Goal: Task Accomplishment & Management: Manage account settings

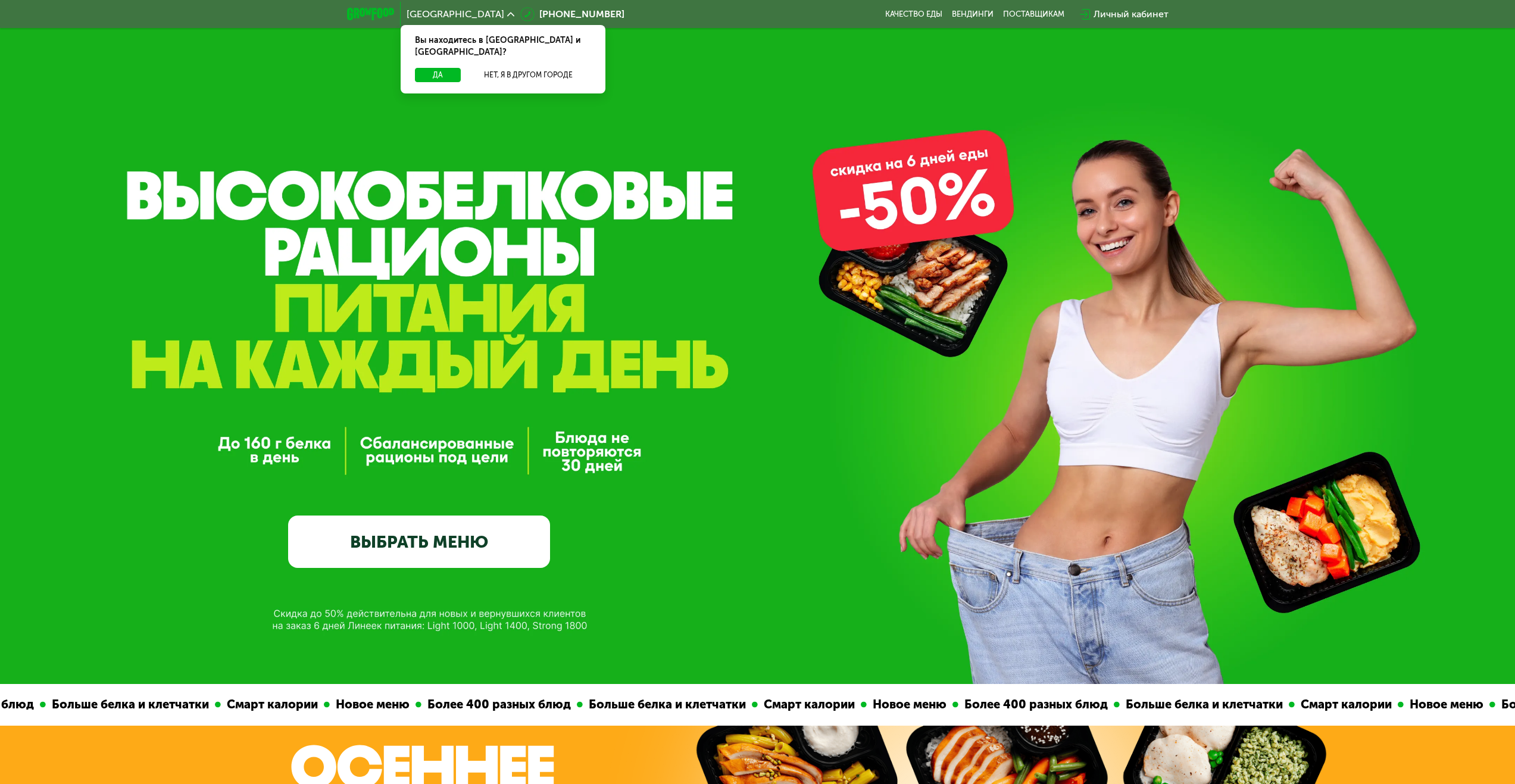
click at [1150, 12] on div "Личный кабинет" at bounding box center [1131, 14] width 75 height 14
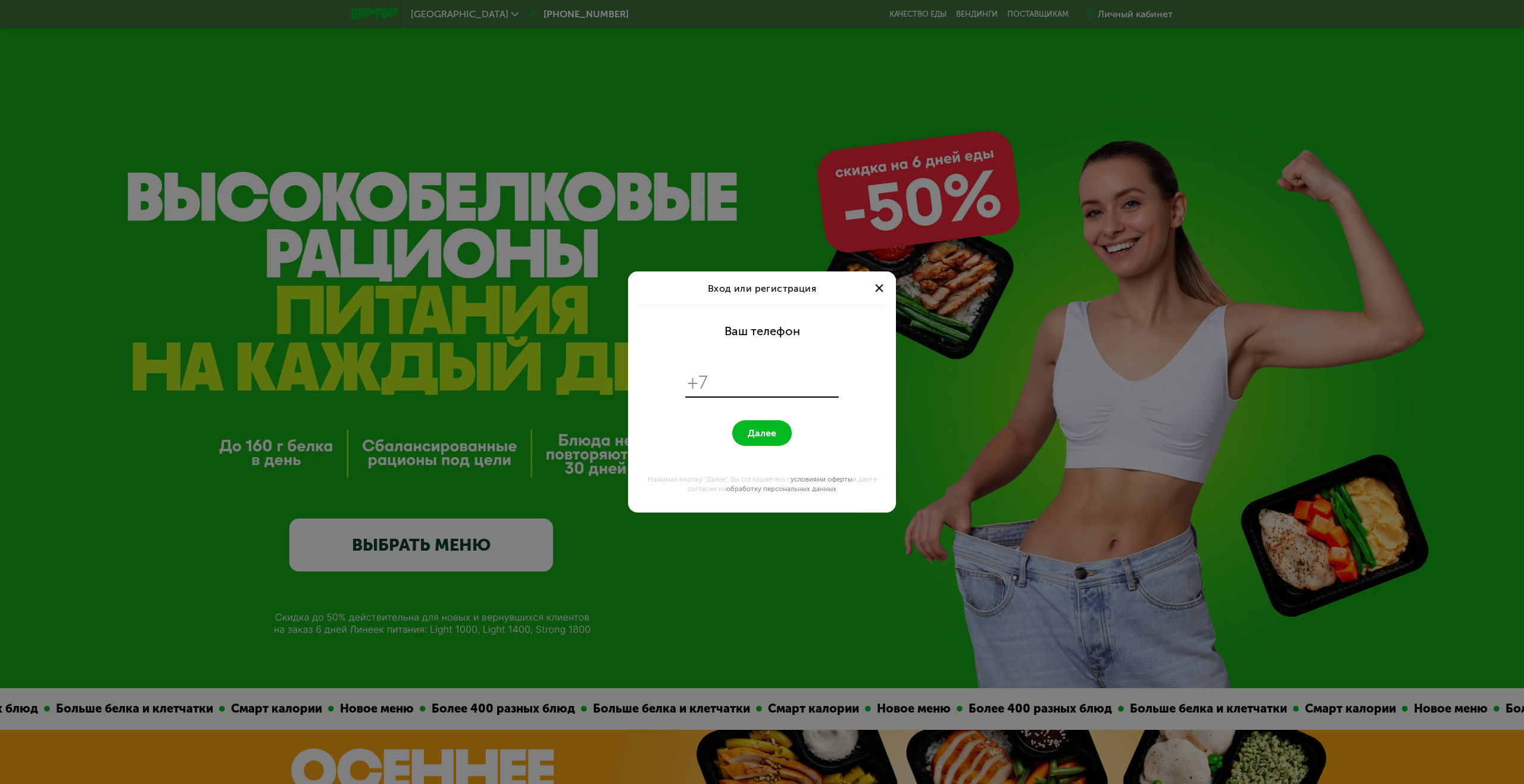
click at [880, 290] on span at bounding box center [879, 288] width 8 height 8
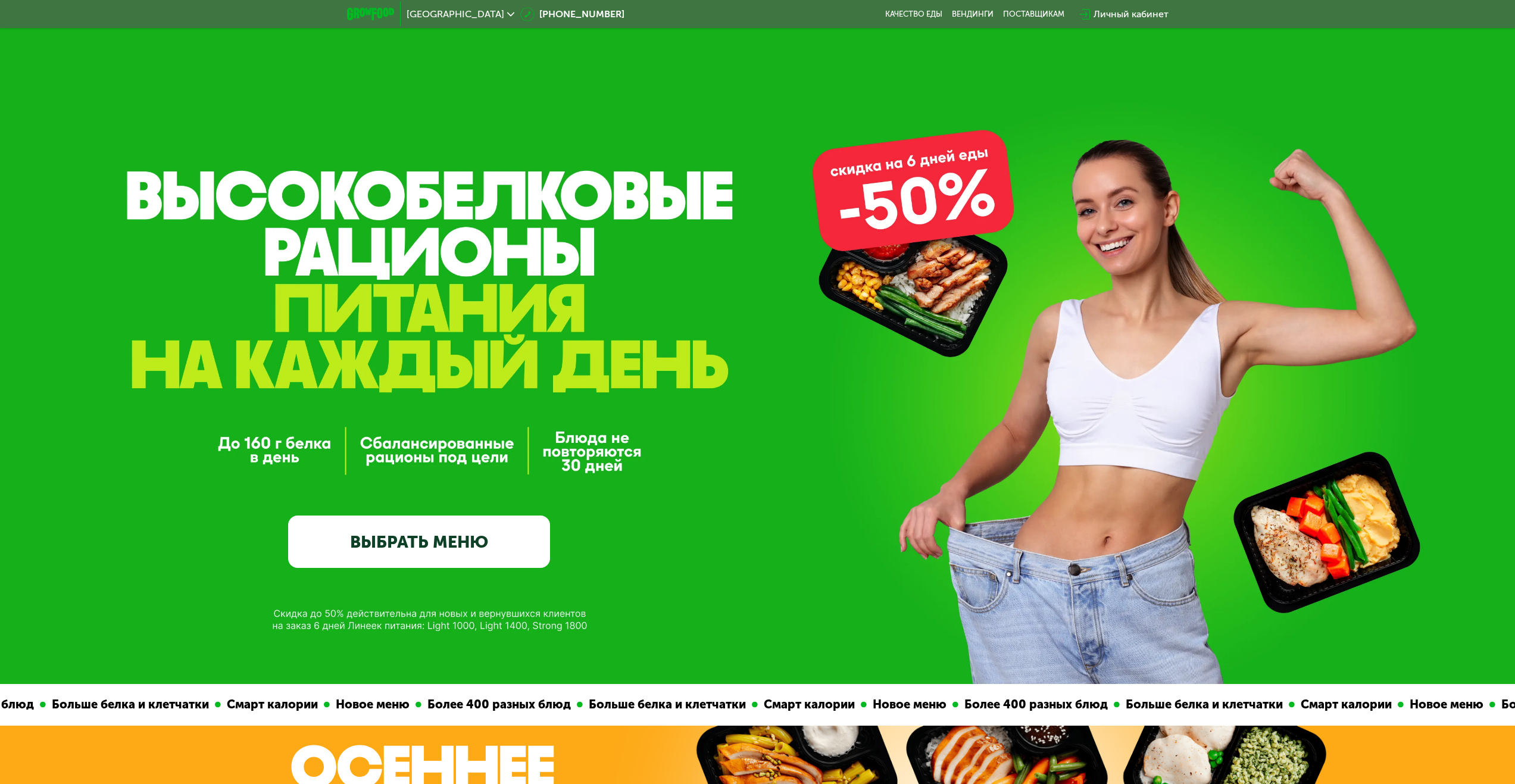
click at [1100, 15] on div "Личный кабинет" at bounding box center [1131, 14] width 75 height 14
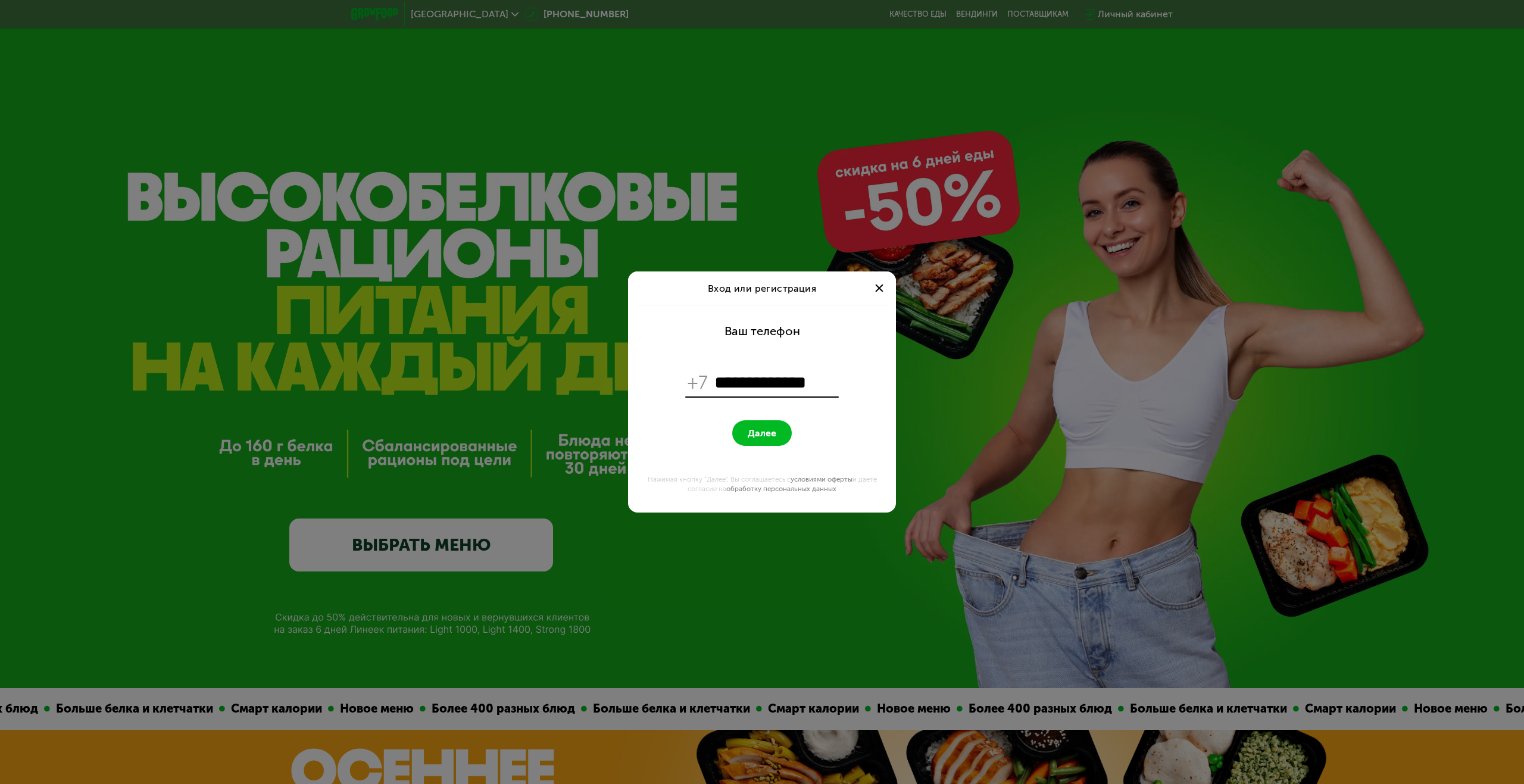
type input "**********"
click at [759, 430] on span "Далее" at bounding box center [762, 433] width 29 height 12
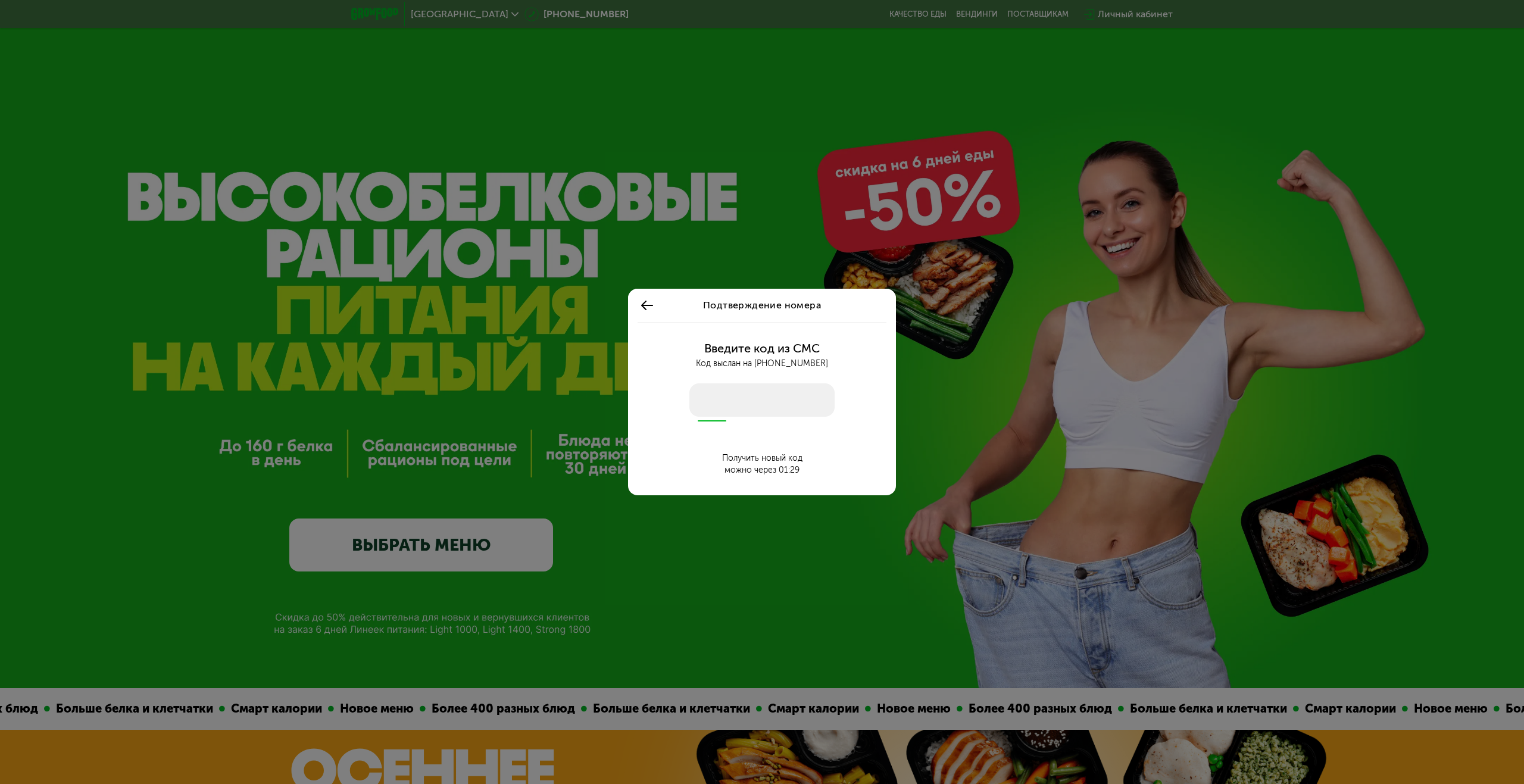
click at [707, 403] on input "number" at bounding box center [762, 400] width 145 height 33
type input "****"
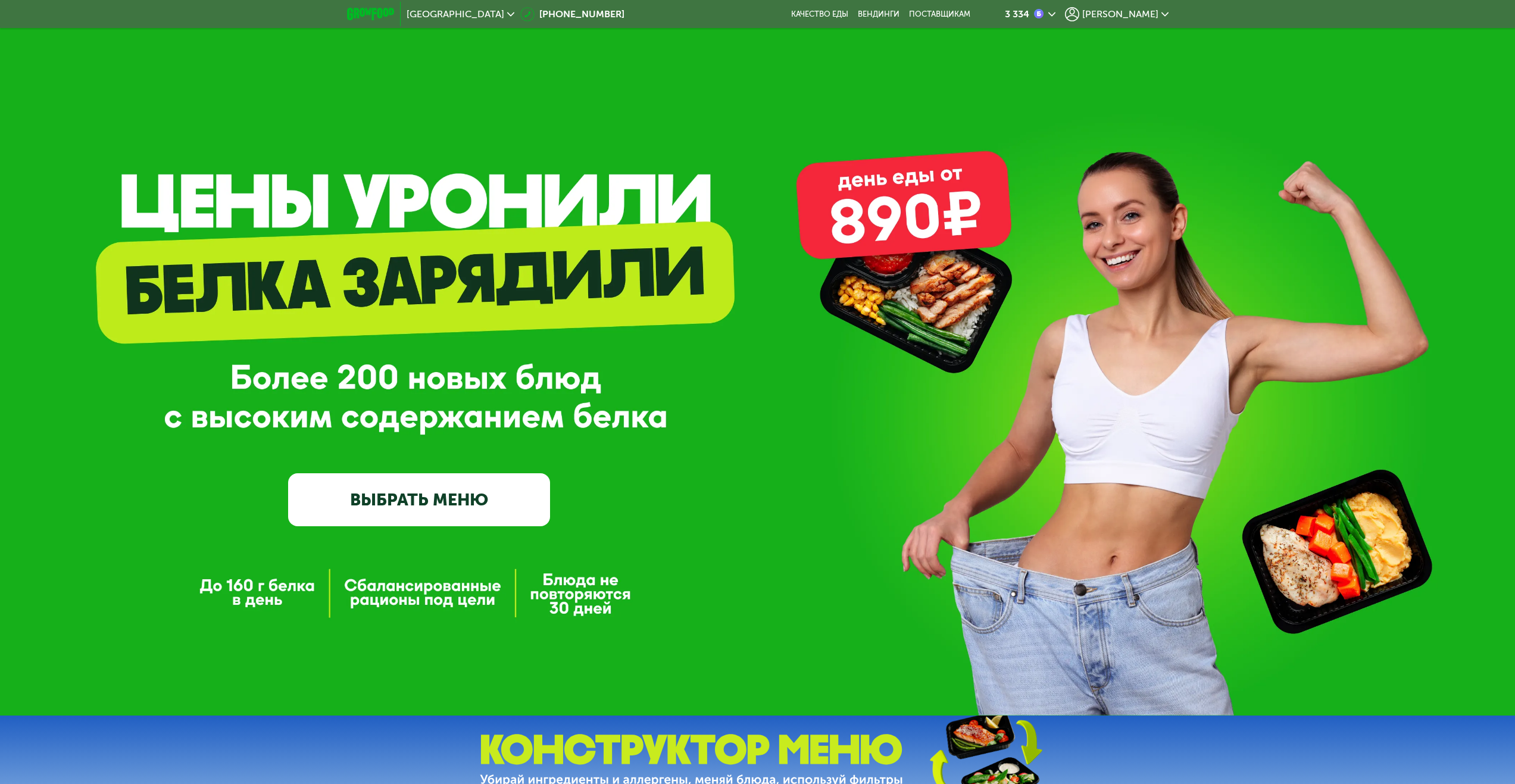
click at [1044, 15] on div "3 334" at bounding box center [1024, 14] width 38 height 10
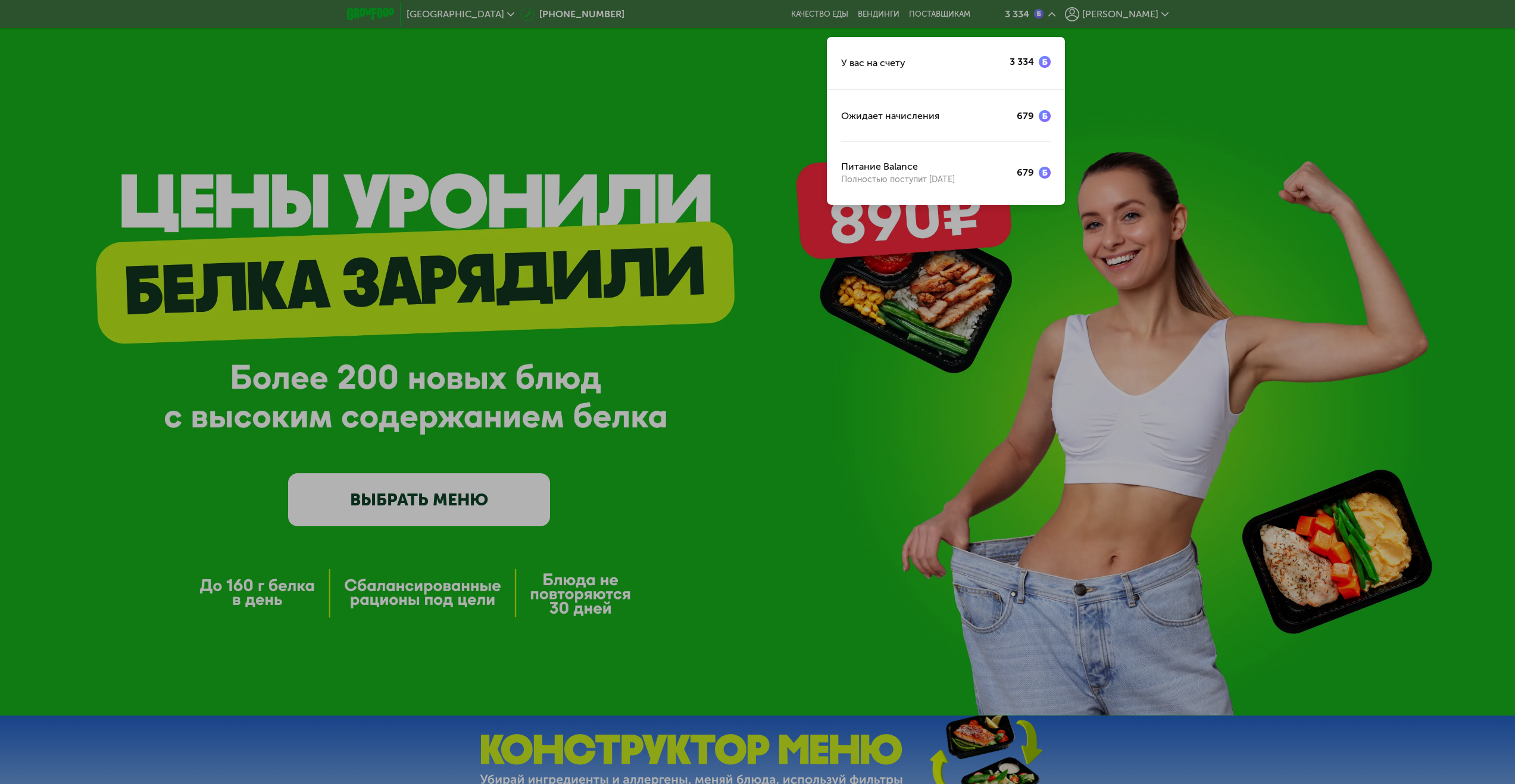
click at [1151, 10] on div at bounding box center [757, 392] width 1515 height 784
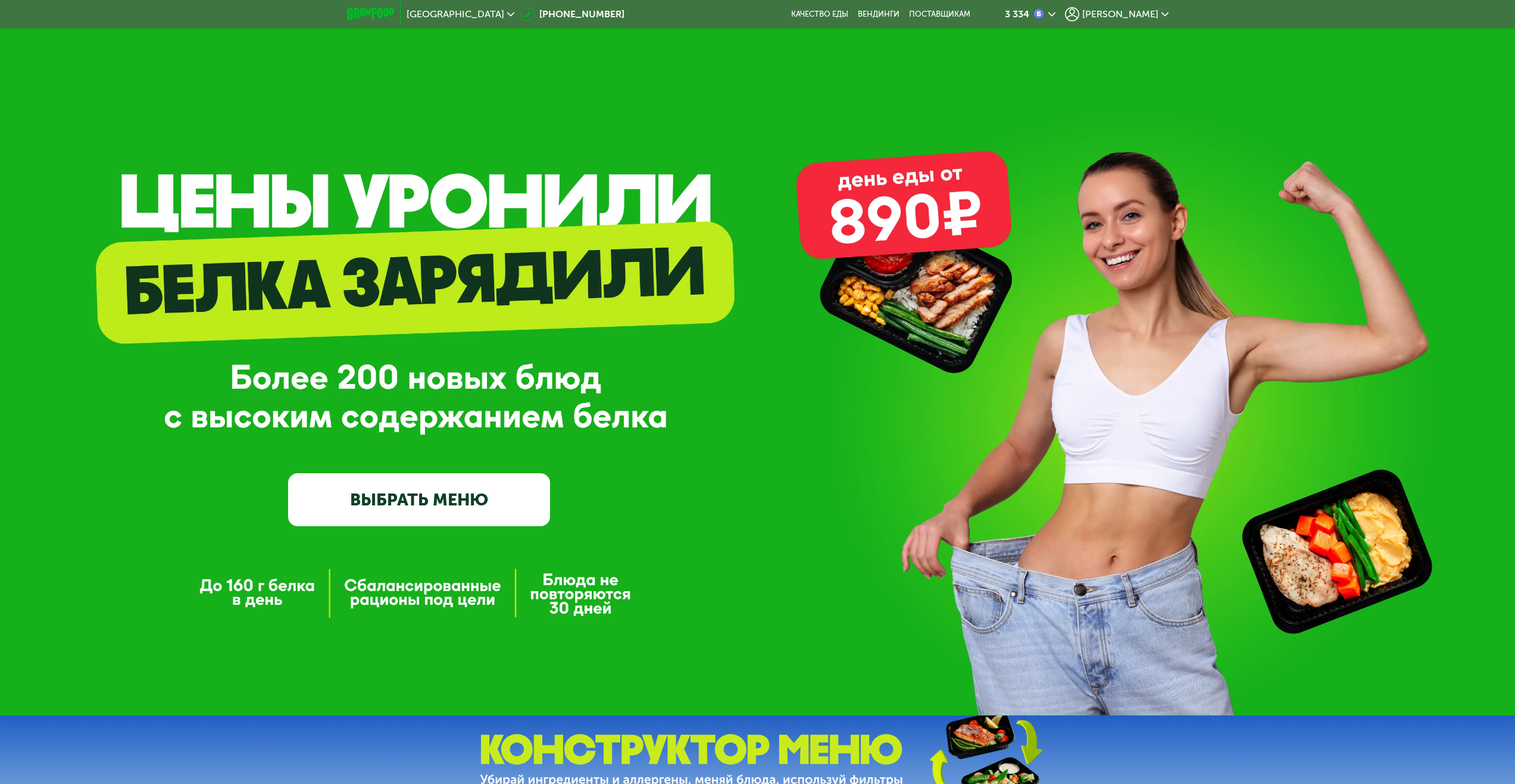
click at [1151, 10] on span "[PERSON_NAME]" at bounding box center [1120, 14] width 76 height 10
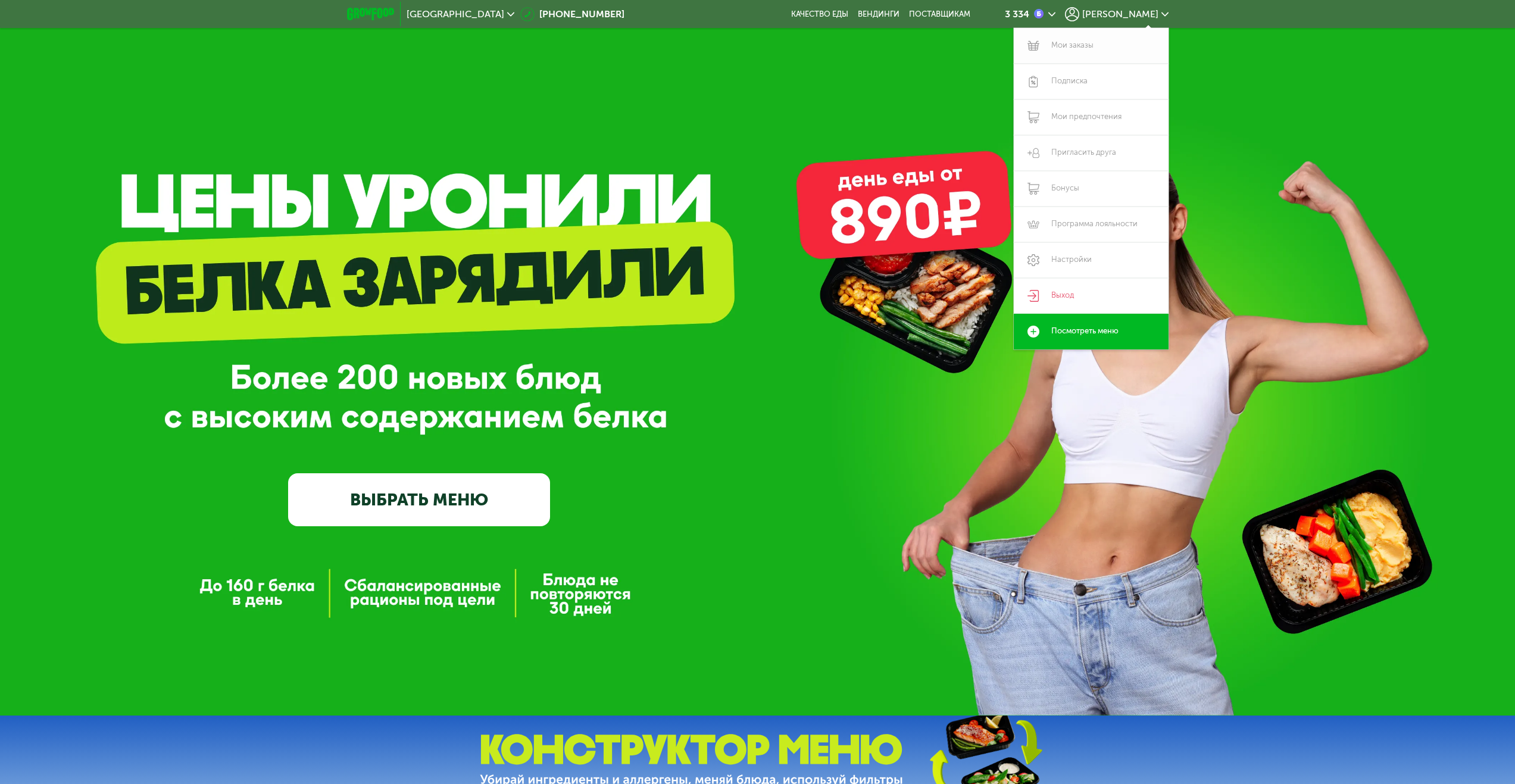
click at [1084, 38] on link "Мои заказы" at bounding box center [1091, 46] width 155 height 36
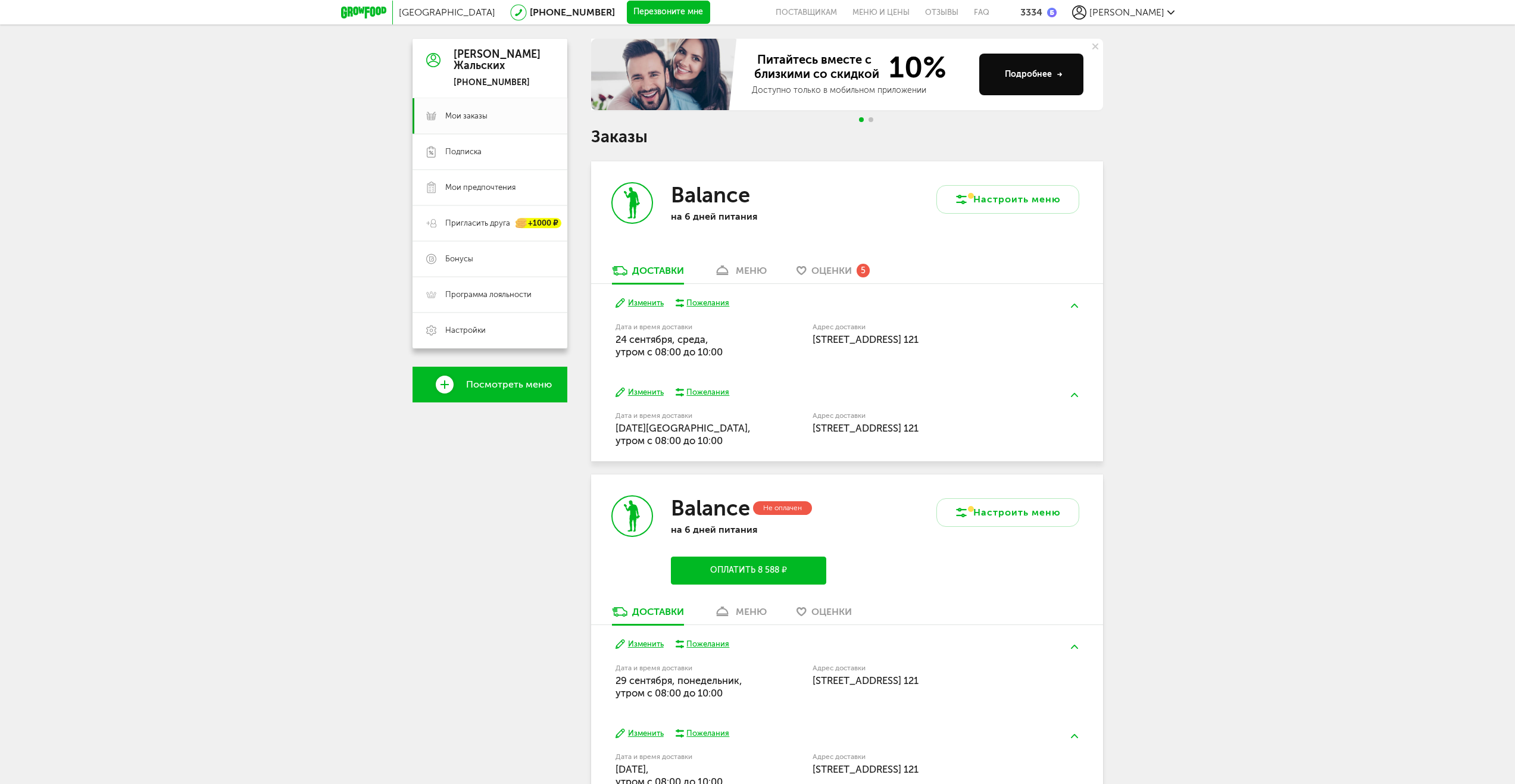
scroll to position [91, 0]
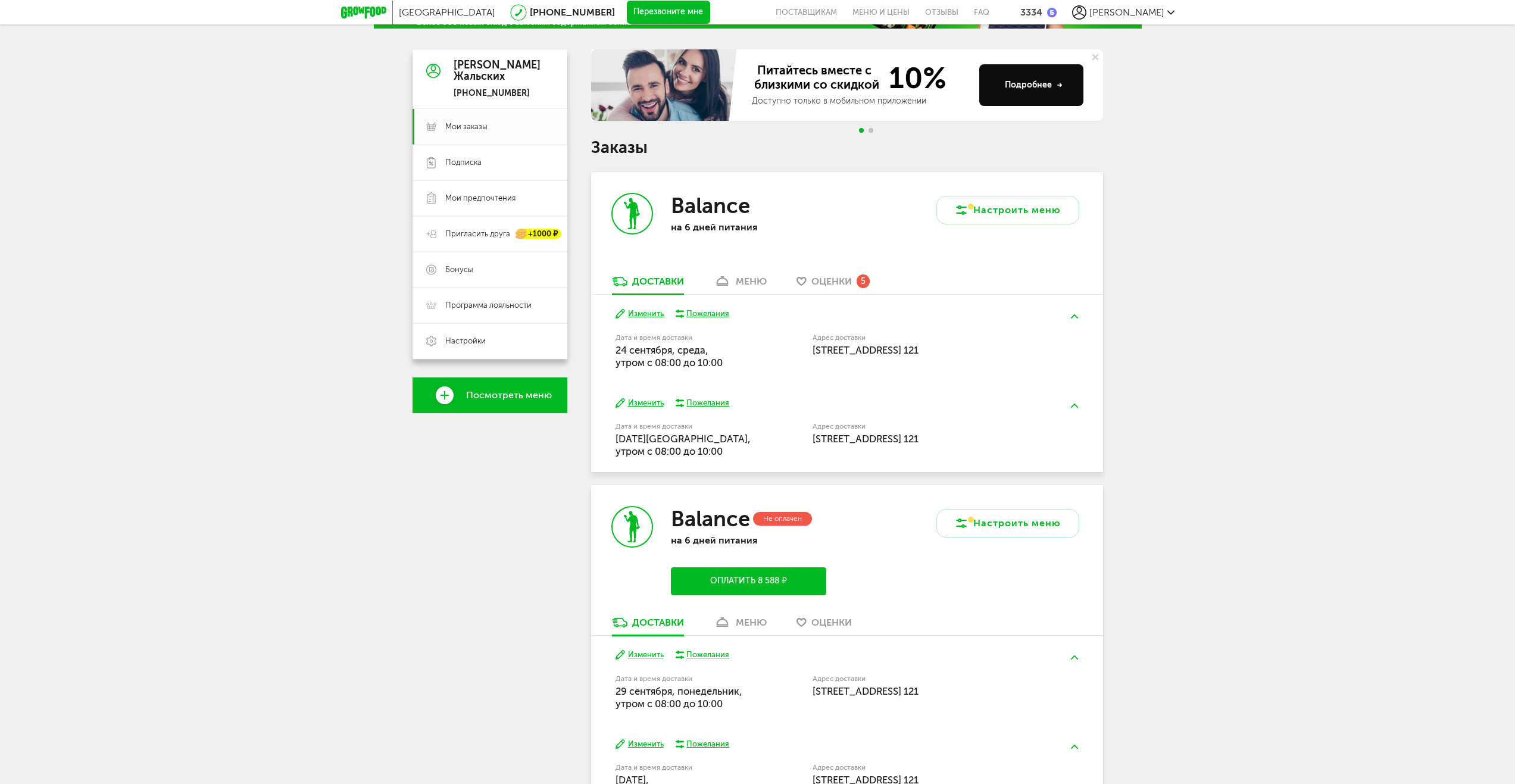
click at [639, 309] on button "Изменить" at bounding box center [639, 314] width 48 height 12
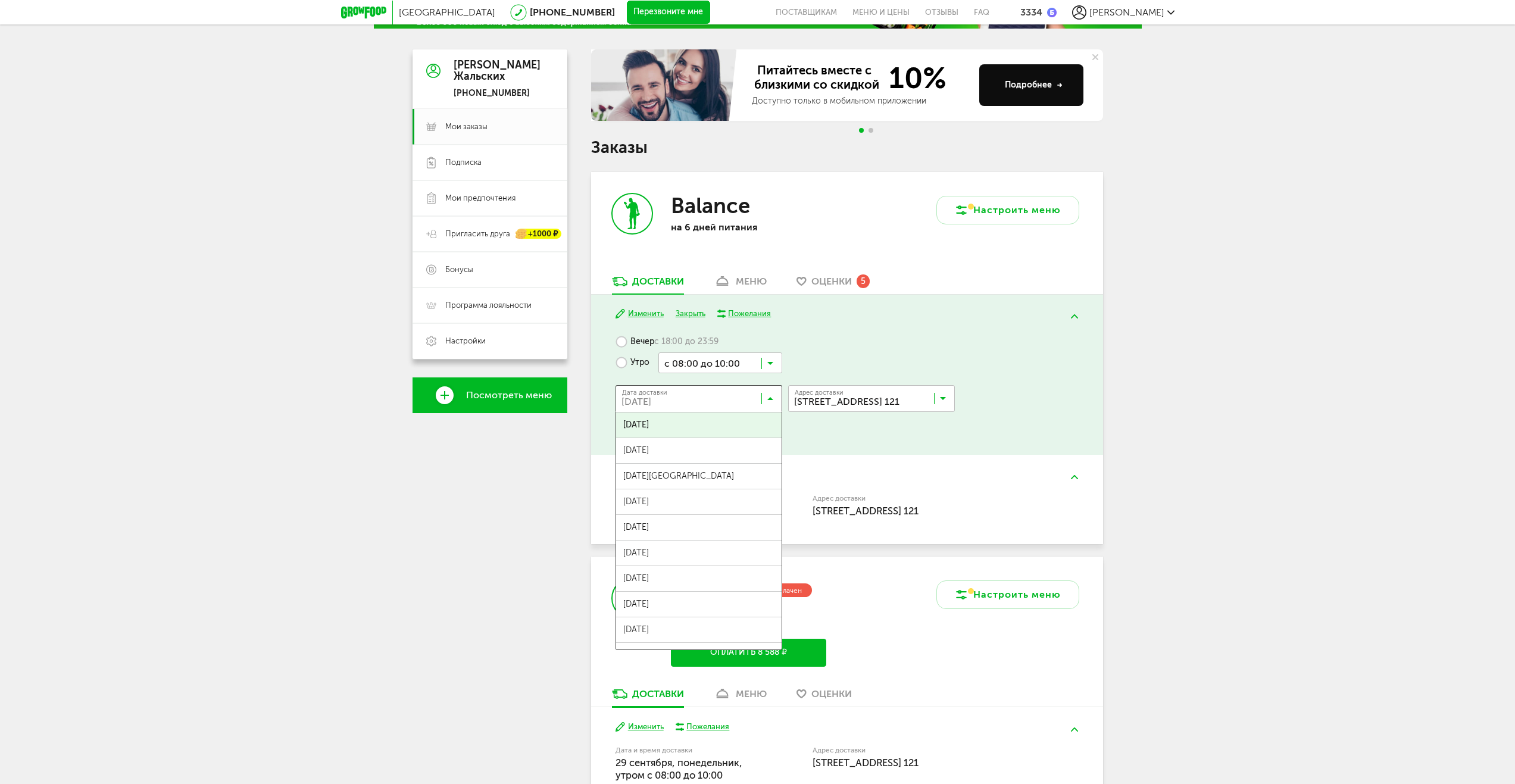
click at [767, 396] on icon at bounding box center [770, 401] width 6 height 12
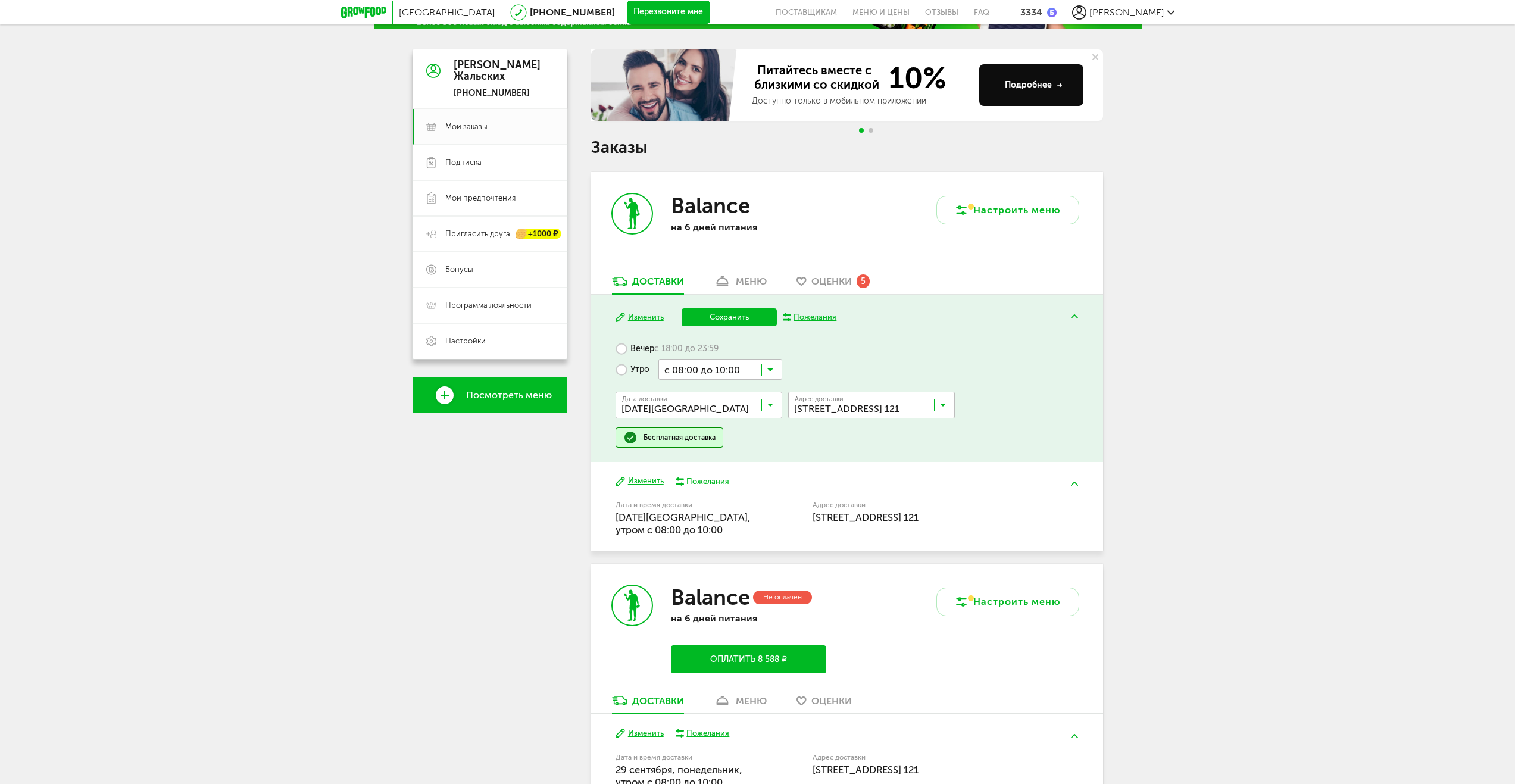
click at [757, 465] on ul "[DATE] сентября, [DATE], [DATE], [DATE], [DATE], [DATE], [DATE], [DATE], [DATE]…" at bounding box center [699, 538] width 166 height 238
click at [749, 321] on button "Сохранить" at bounding box center [729, 317] width 95 height 18
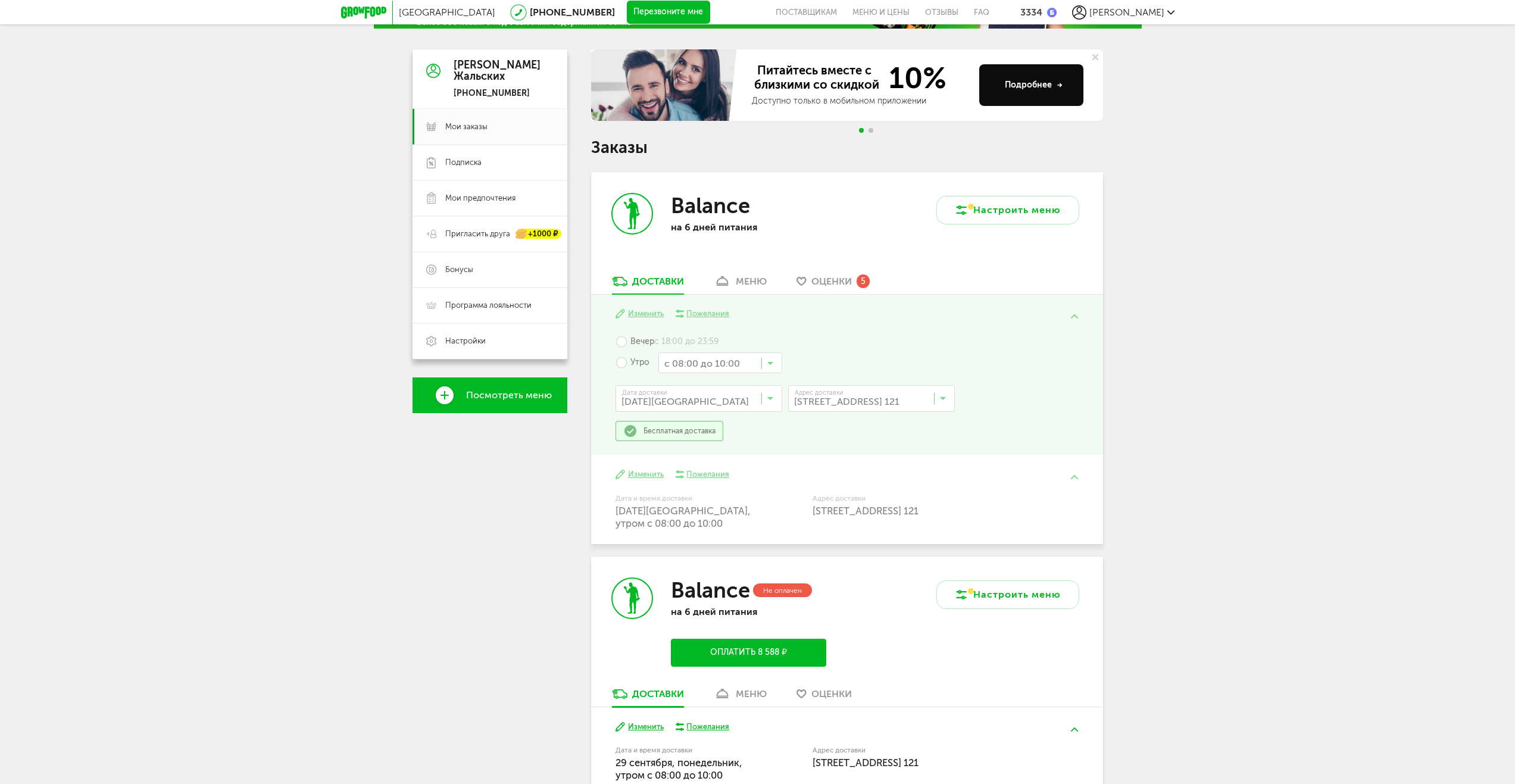
scroll to position [0, 0]
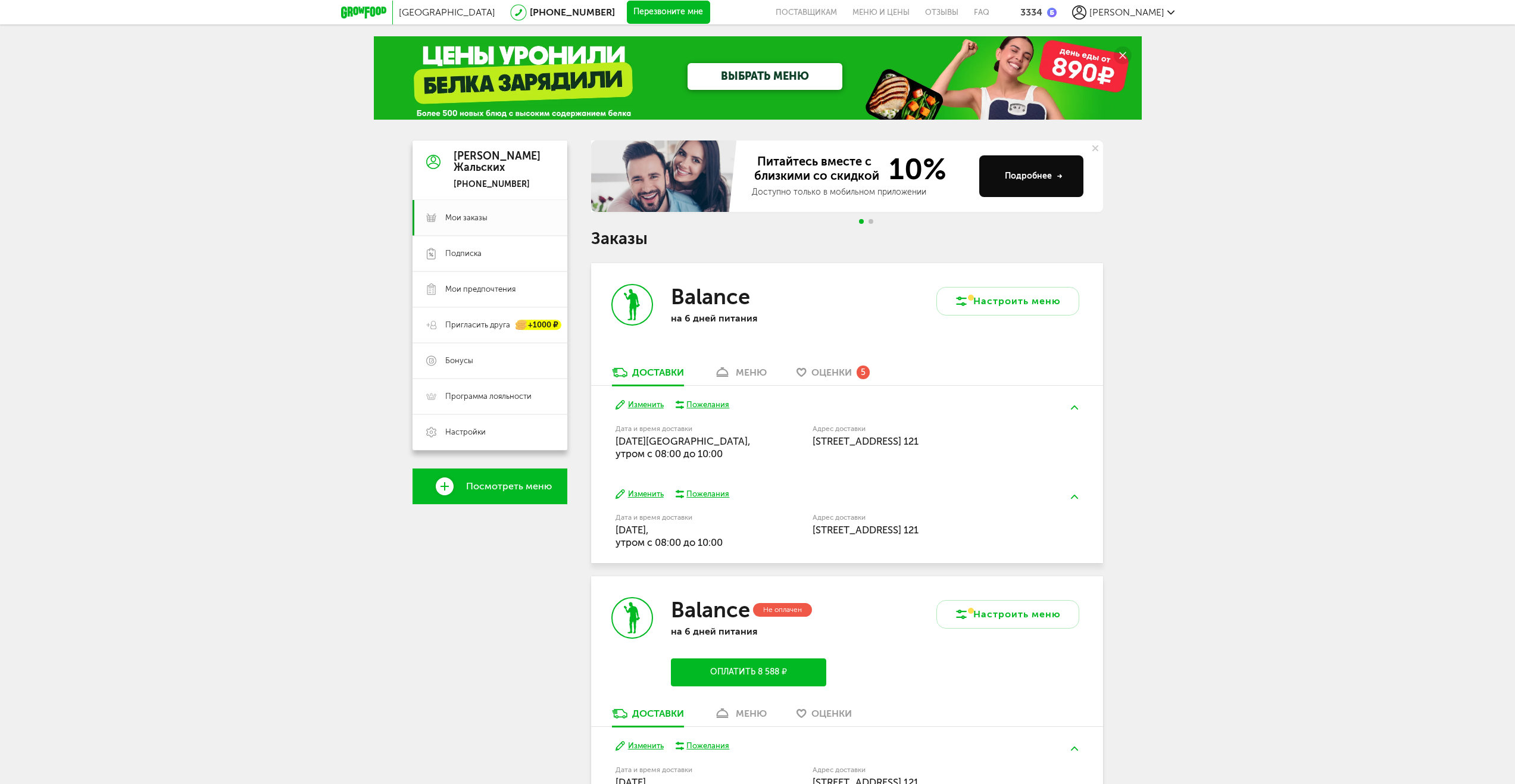
click at [658, 492] on button "Изменить" at bounding box center [639, 495] width 48 height 12
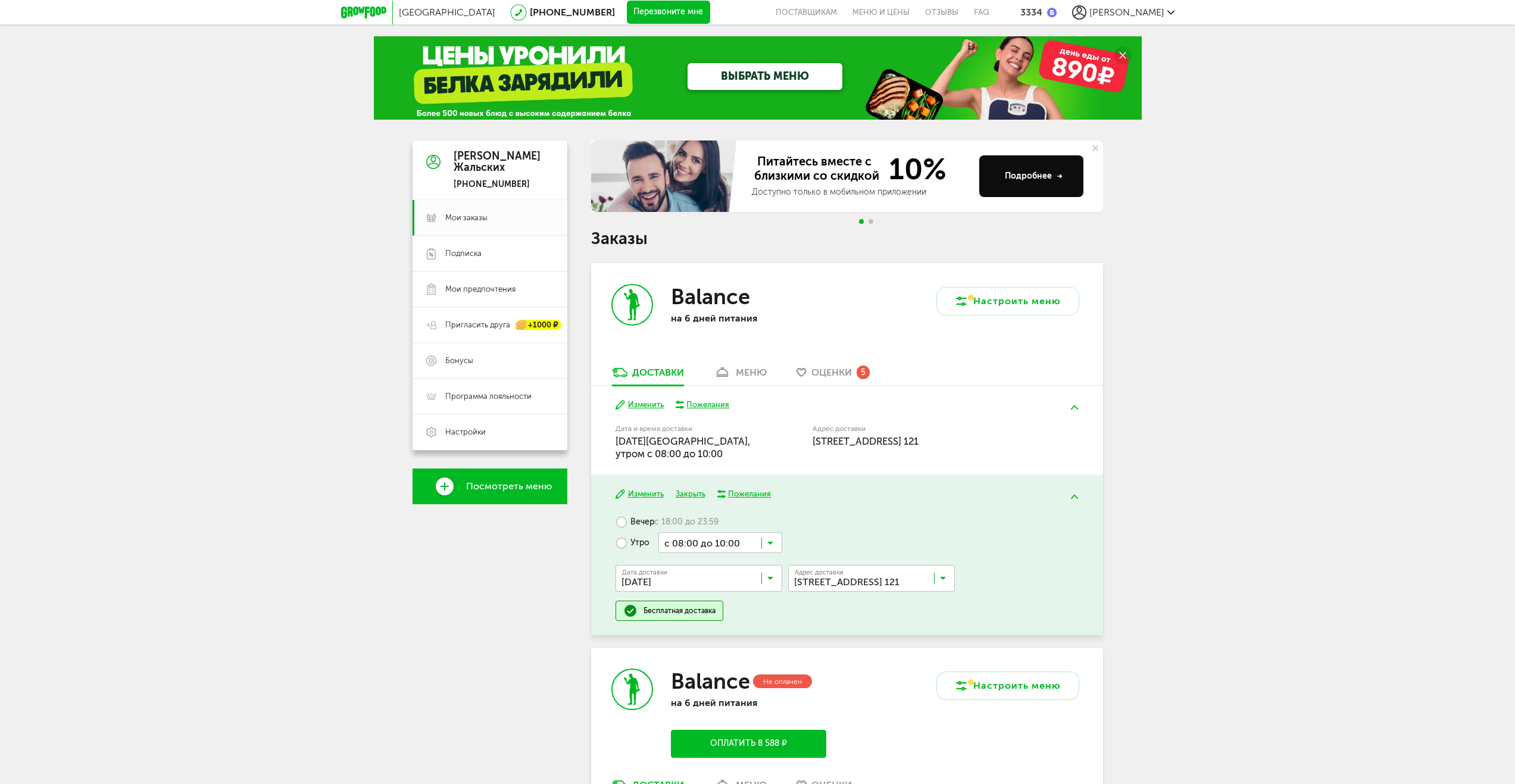
click at [744, 574] on input "Search for option" at bounding box center [702, 581] width 166 height 20
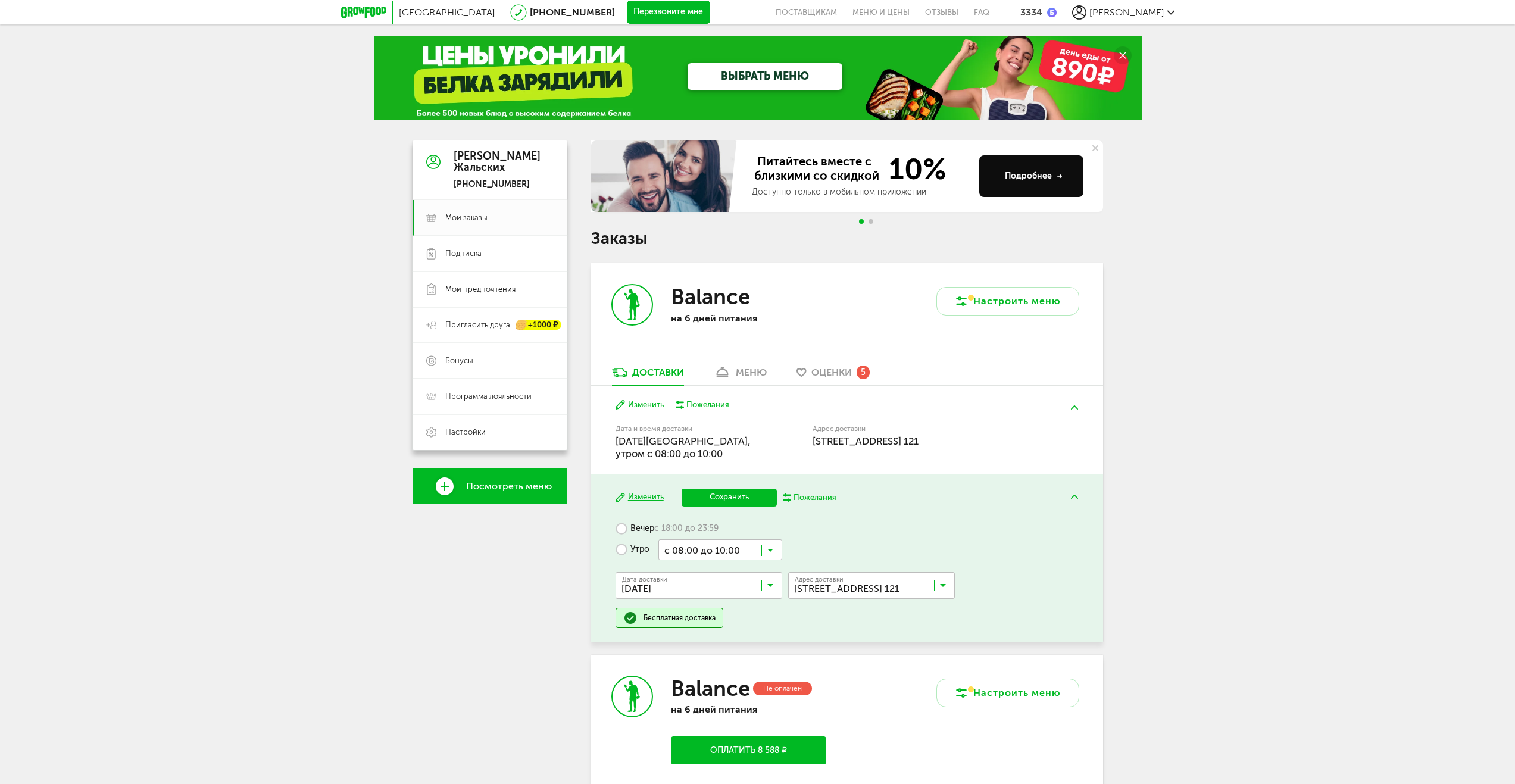
click at [726, 621] on ul "[DATE] сентября, [DATE], [DATE], [DATE], [DATE], [DATE], [DATE], [DATE], [DATE]…" at bounding box center [699, 718] width 166 height 238
click at [741, 499] on button "Сохранить" at bounding box center [729, 498] width 95 height 18
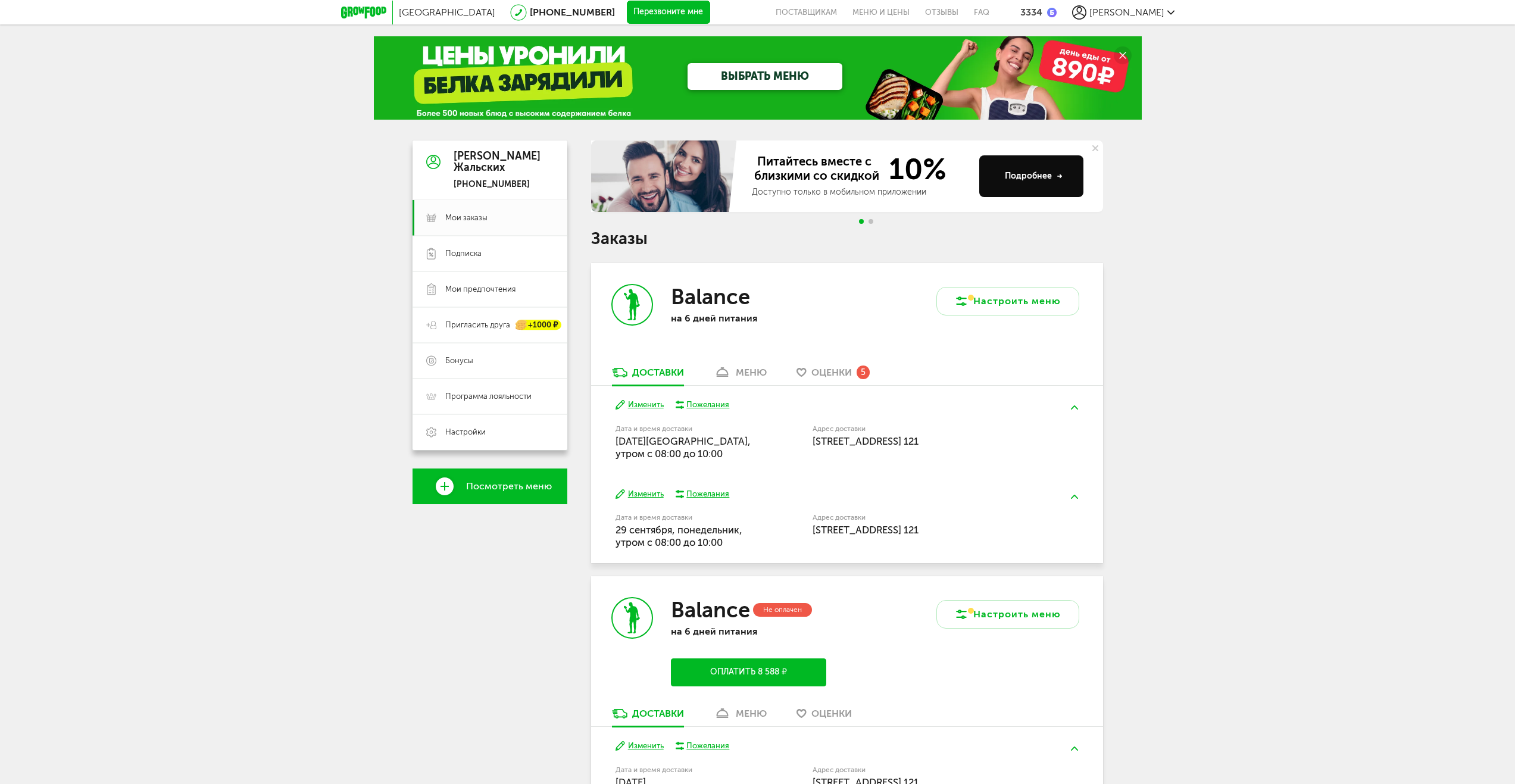
click at [1162, 15] on span "[PERSON_NAME]" at bounding box center [1126, 12] width 75 height 12
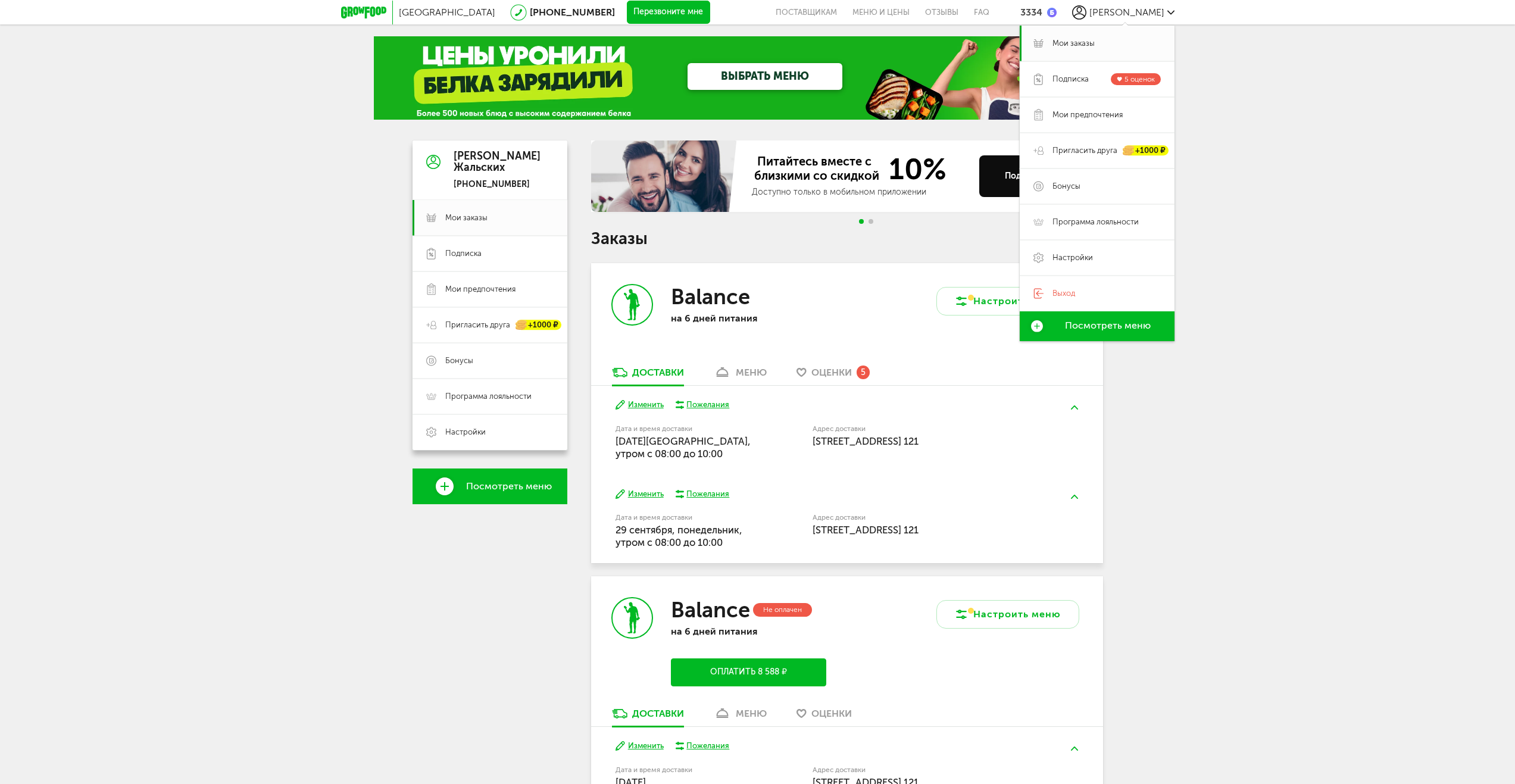
click at [1275, 199] on div "Москва [PHONE_NUMBER] Перезвоните мне поставщикам Меню и цены Отзывы FAQ 3334 […" at bounding box center [757, 527] width 1515 height 1054
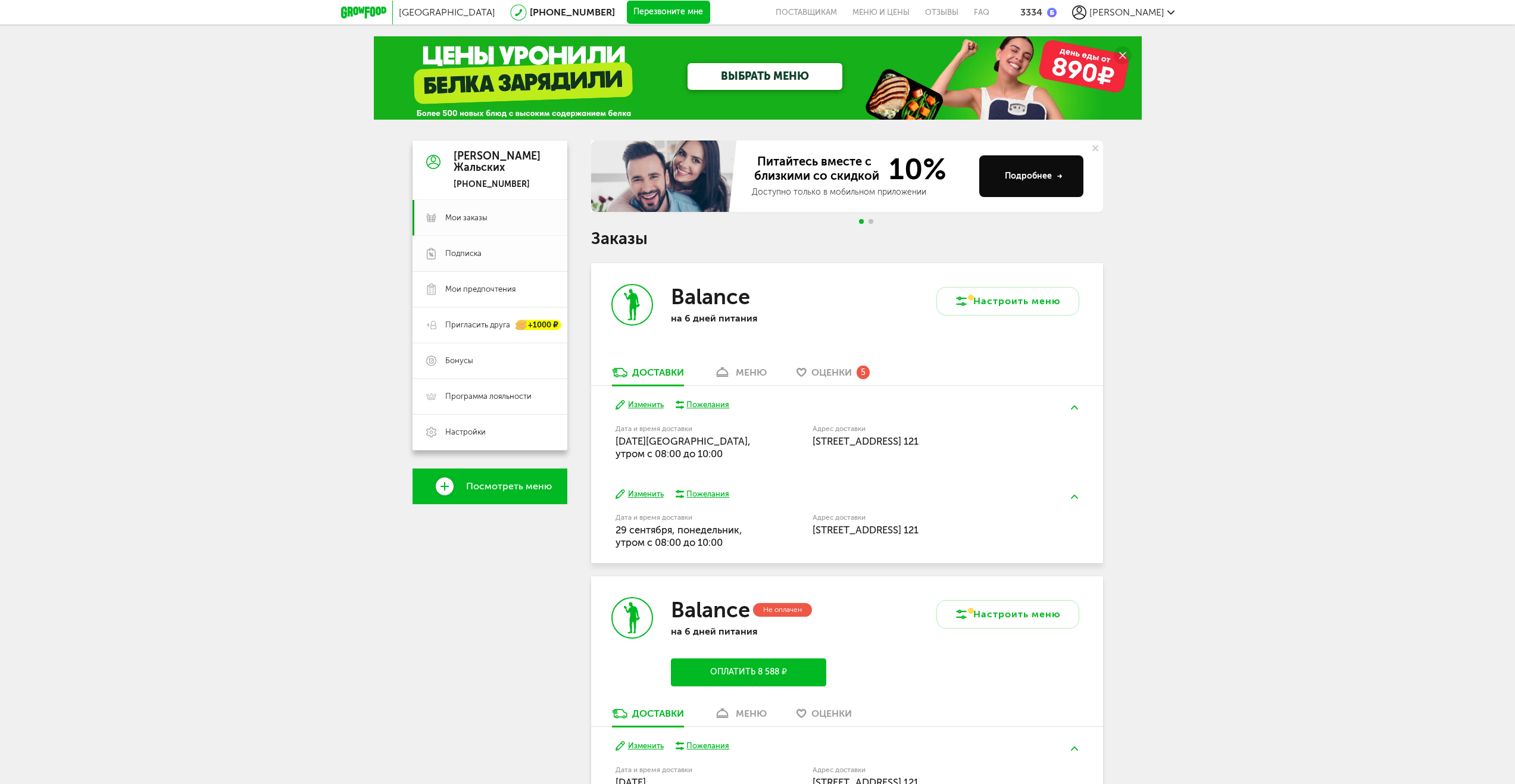
click at [493, 250] on span "Подписка" at bounding box center [499, 253] width 108 height 11
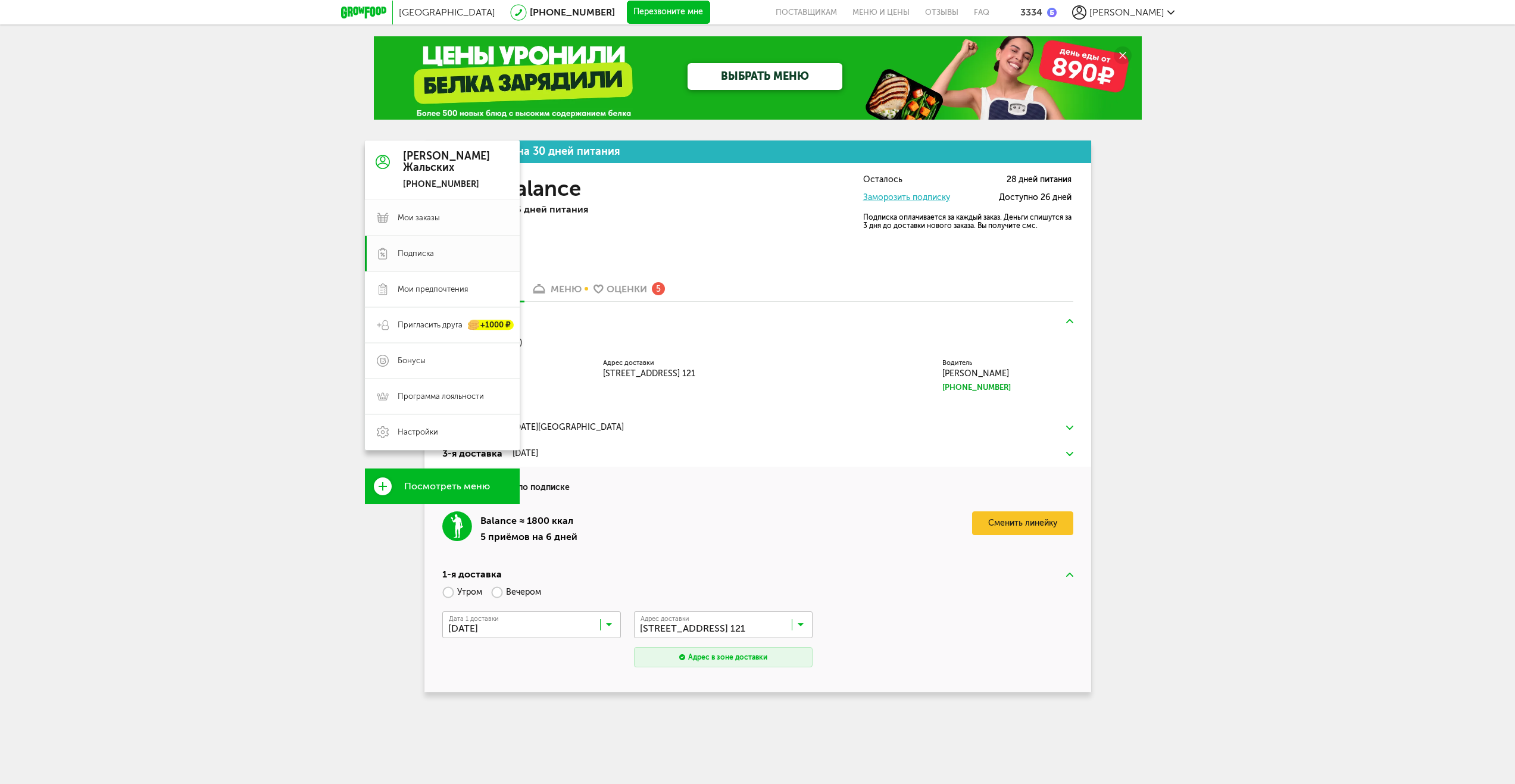
click at [483, 218] on span "Мои заказы" at bounding box center [453, 218] width 110 height 11
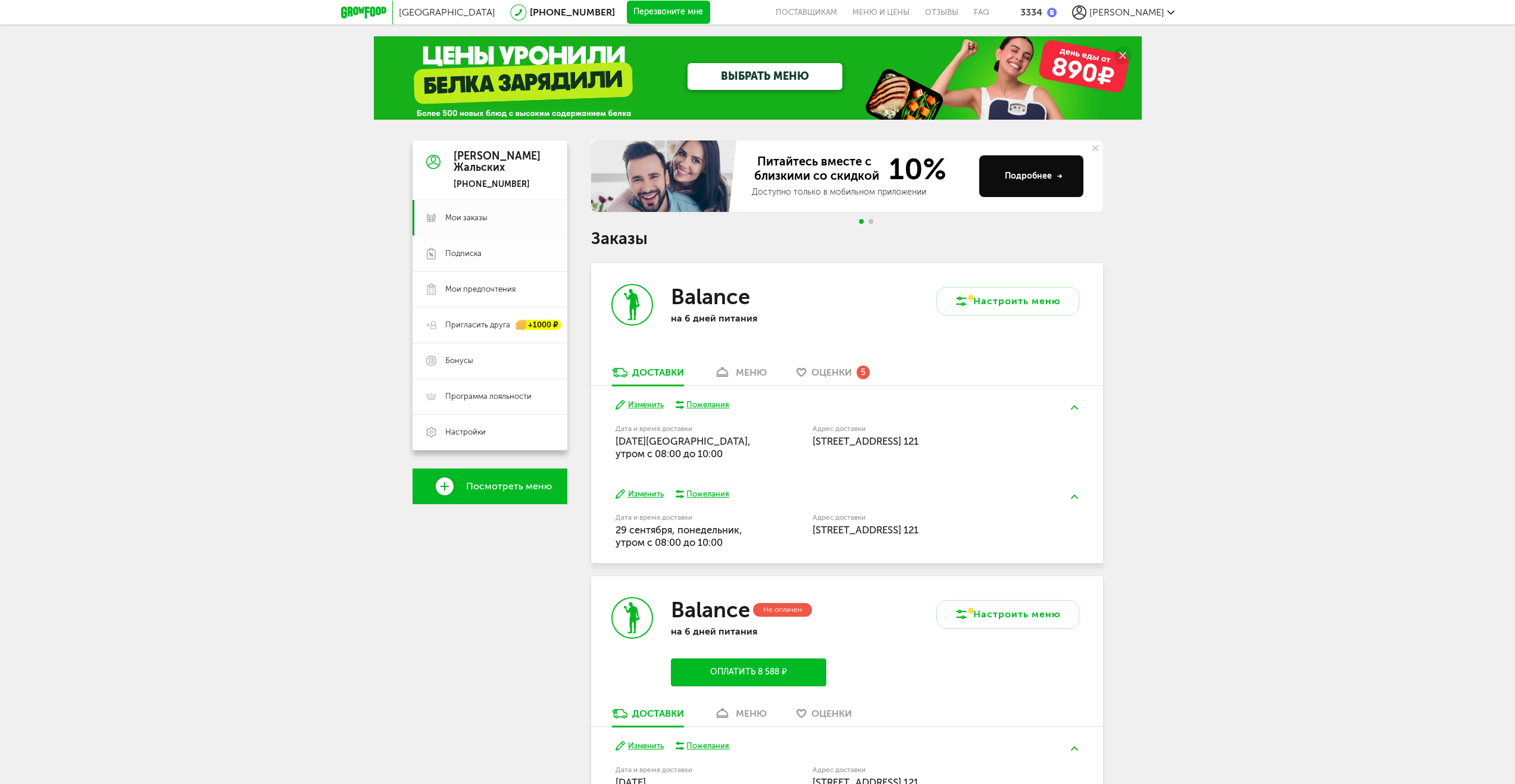
click at [488, 252] on span "Подписка" at bounding box center [499, 253] width 108 height 11
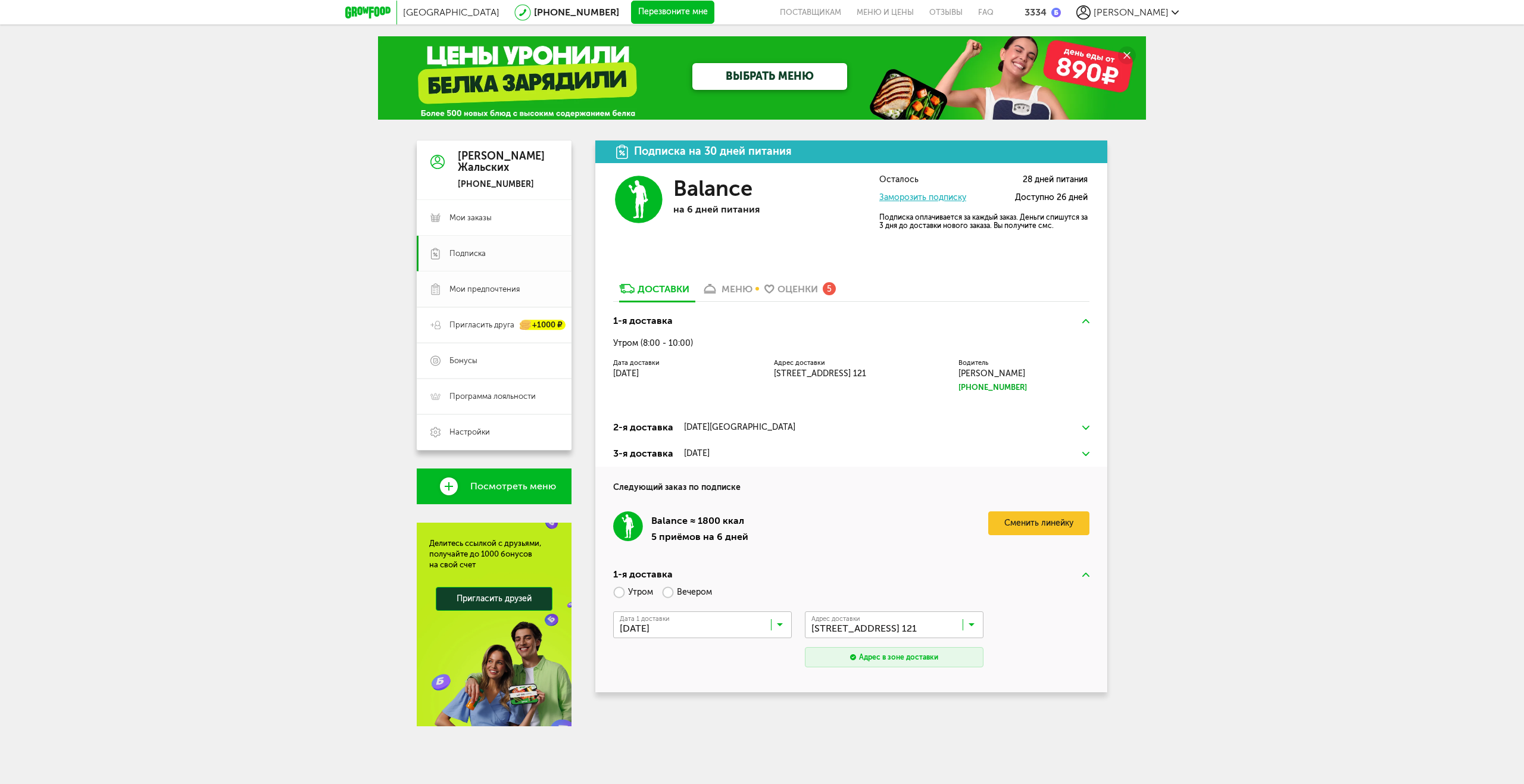
click at [502, 290] on span "Мои предпочтения" at bounding box center [485, 289] width 70 height 11
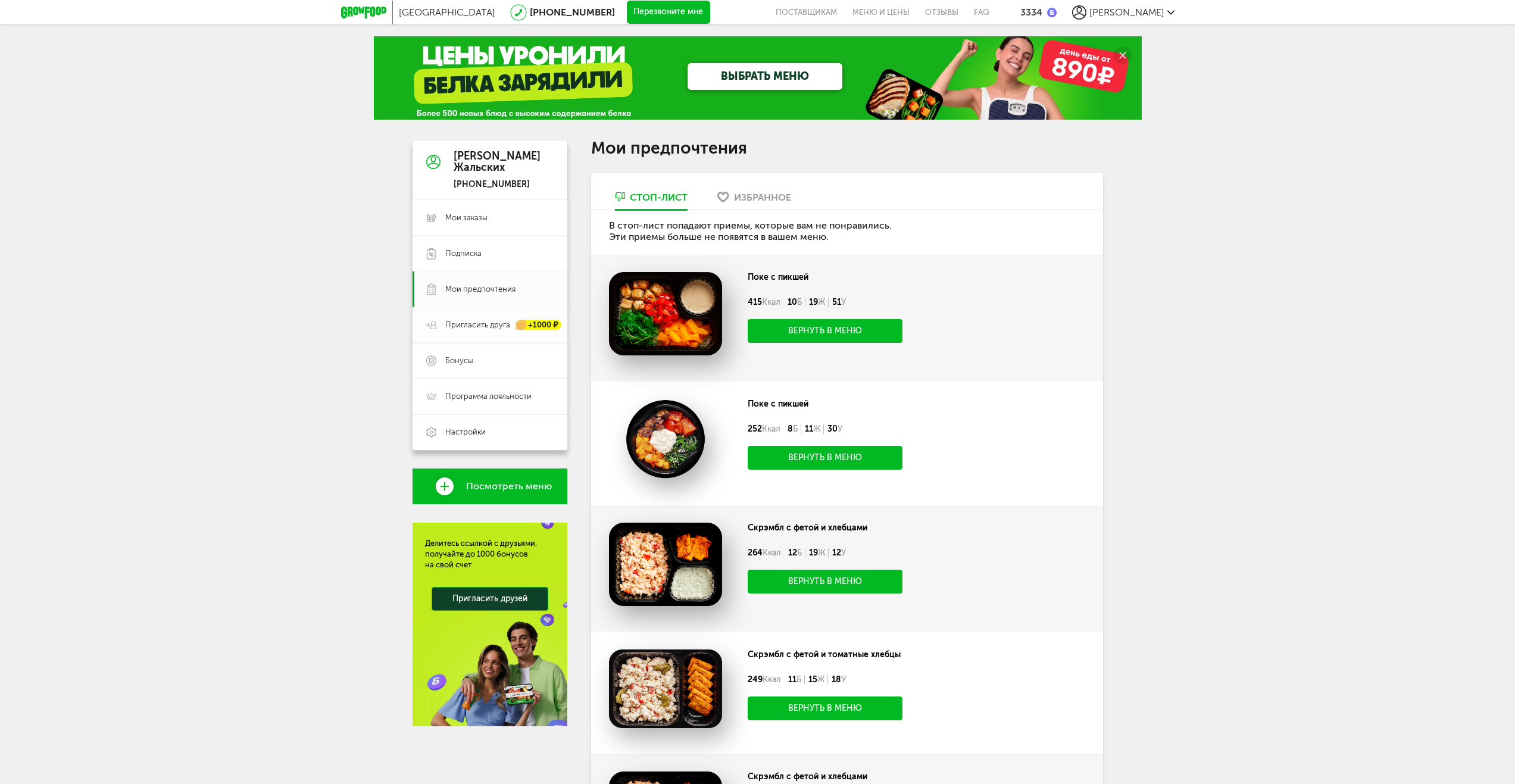
click at [499, 323] on span "Пригласить друга" at bounding box center [477, 325] width 65 height 11
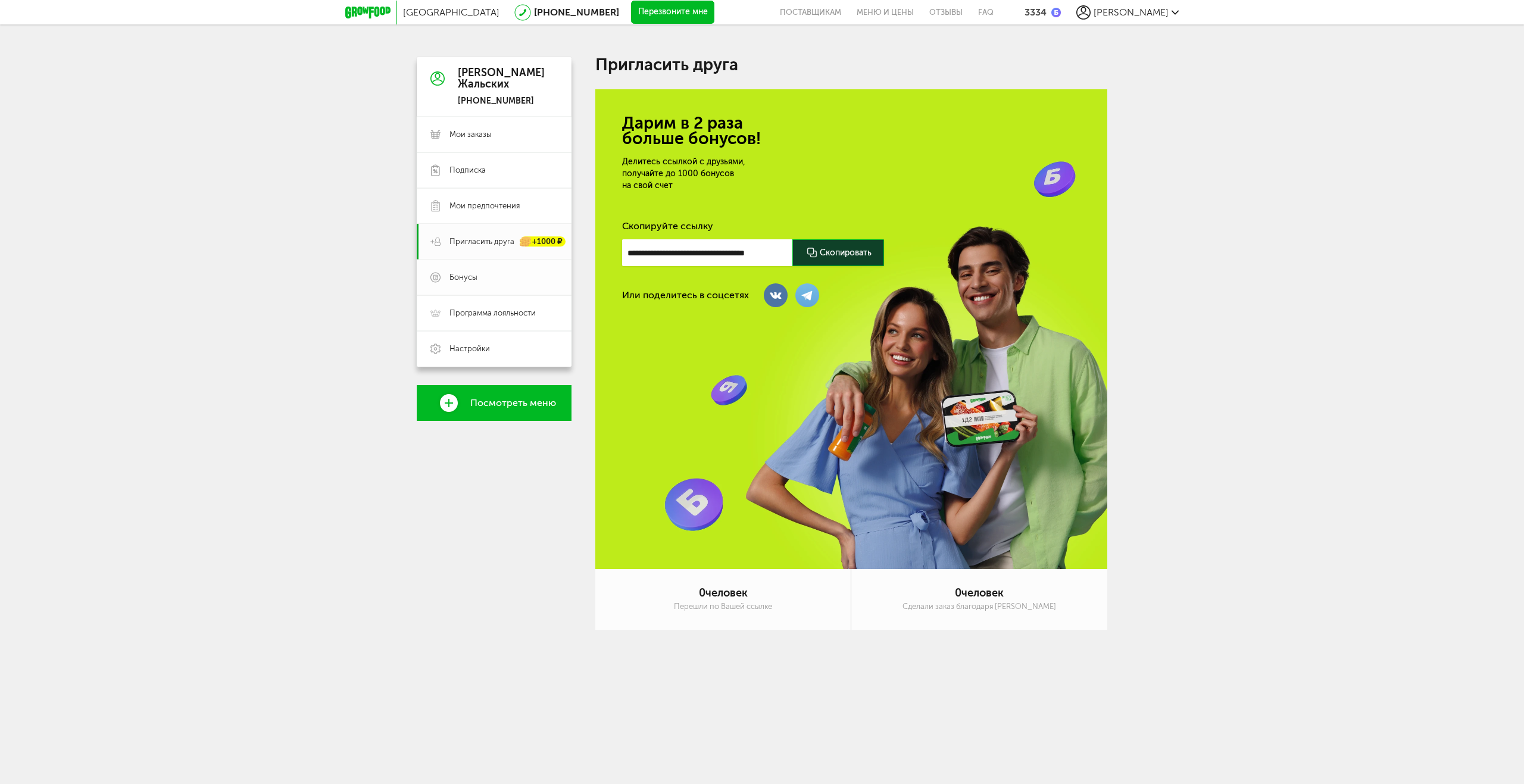
click at [509, 276] on span "Бонусы" at bounding box center [503, 277] width 108 height 11
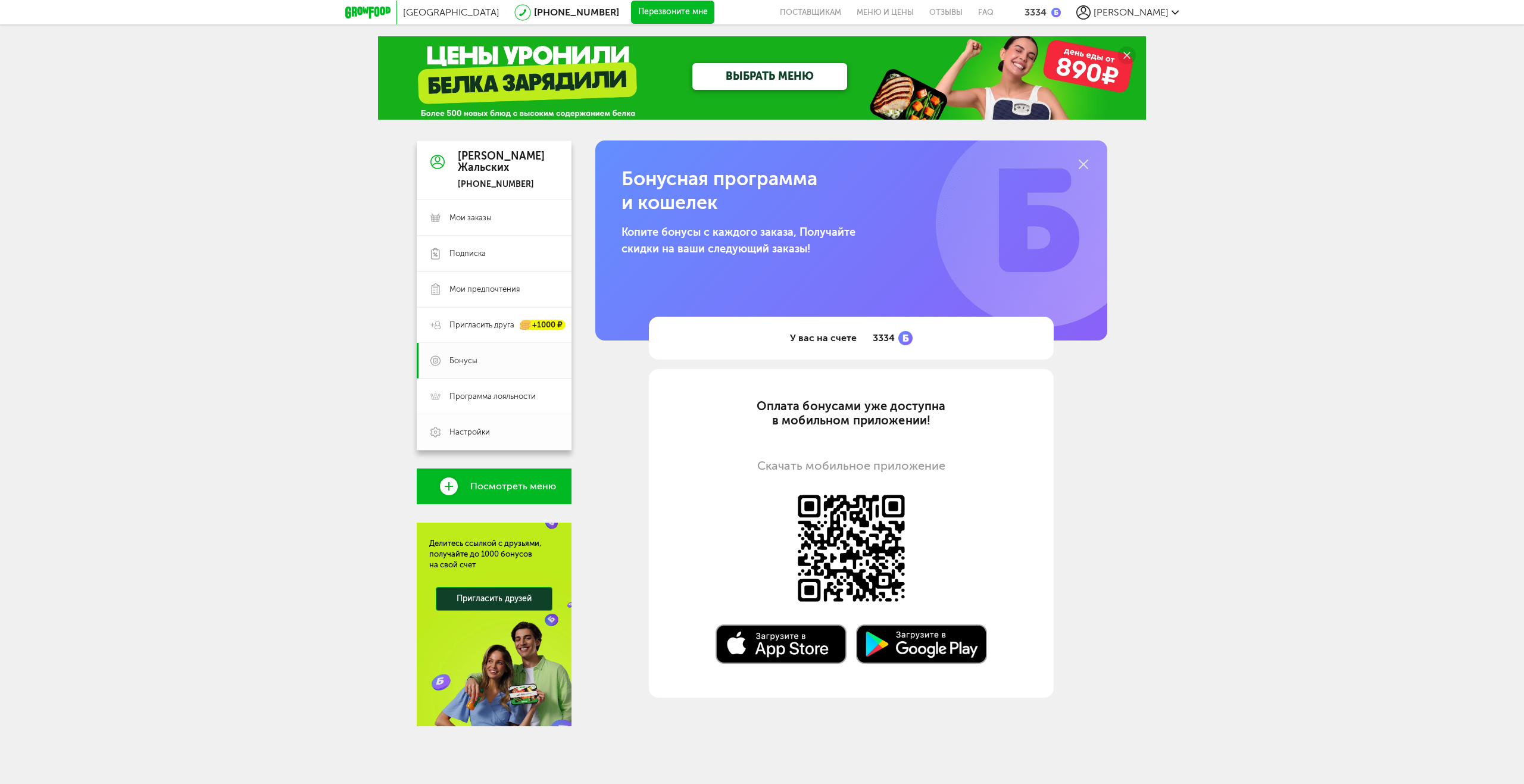
click at [521, 424] on link "Настройки" at bounding box center [494, 432] width 155 height 36
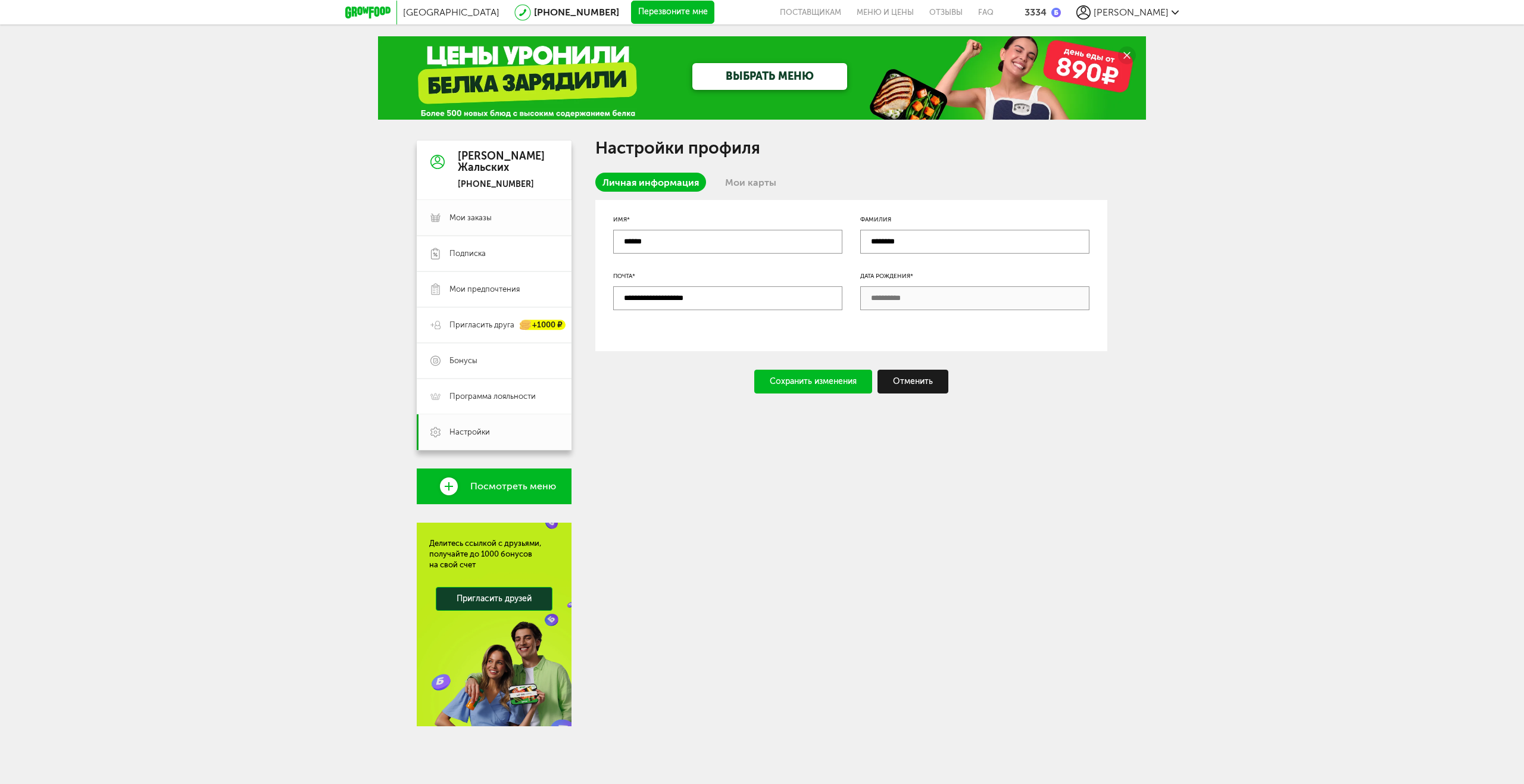
click at [501, 209] on link "Мои заказы" at bounding box center [494, 218] width 155 height 36
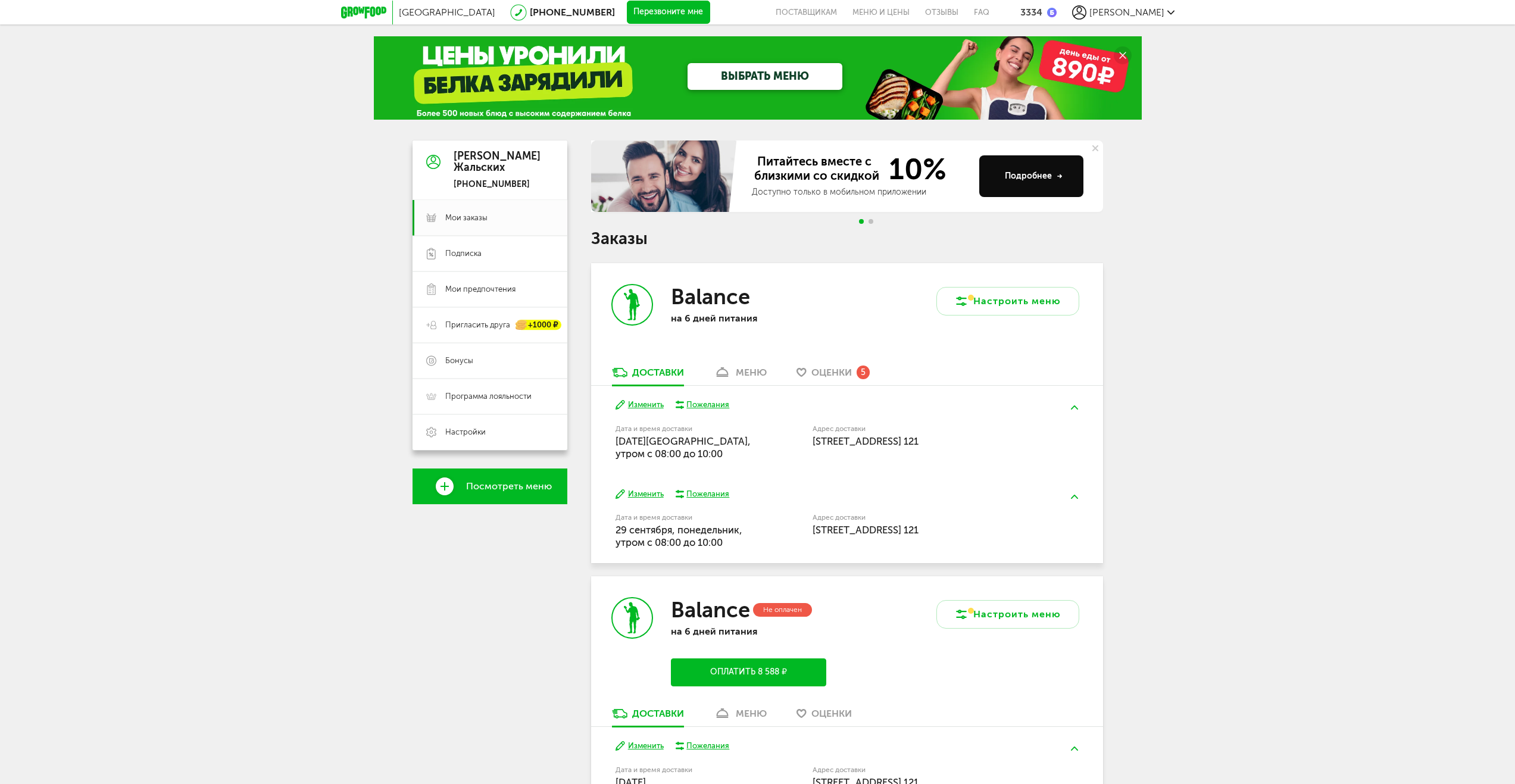
click at [1137, 12] on span "[PERSON_NAME]" at bounding box center [1126, 12] width 75 height 12
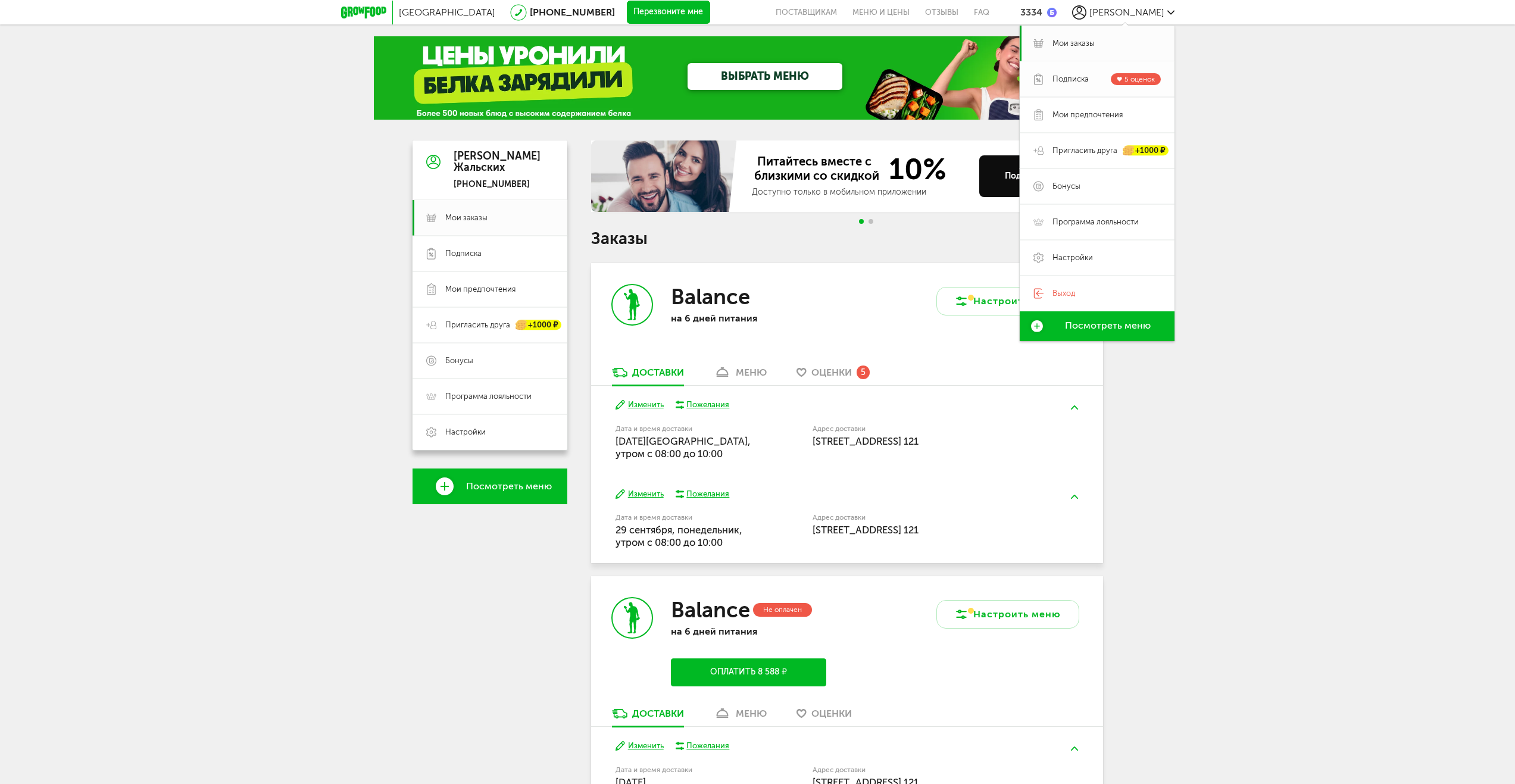
click at [1058, 74] on span "Подписка" at bounding box center [1071, 79] width 36 height 11
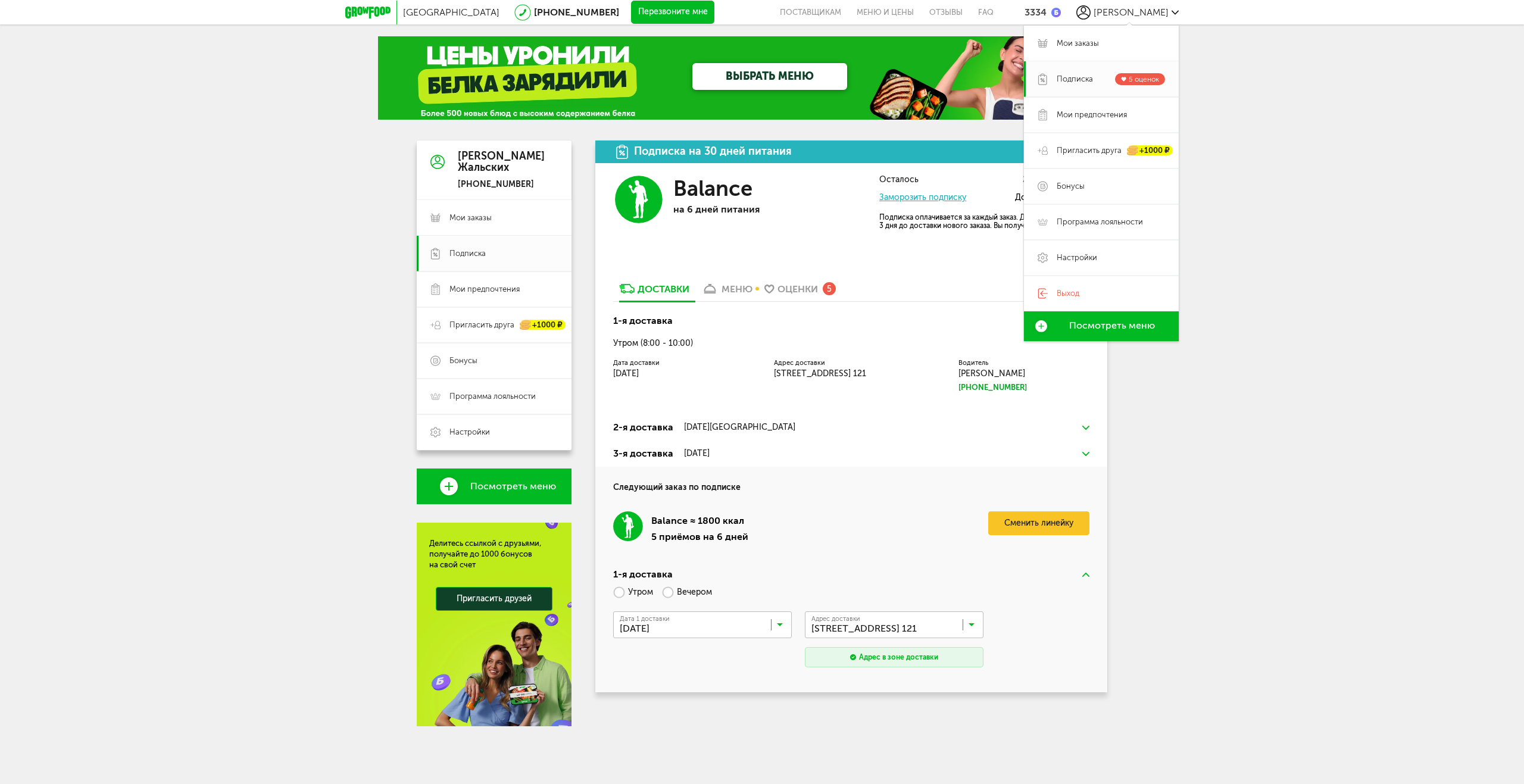
click at [1363, 202] on div "Москва [PHONE_NUMBER] Перезвоните мне поставщикам Меню и цены Отзывы FAQ 3334 […" at bounding box center [762, 387] width 1524 height 774
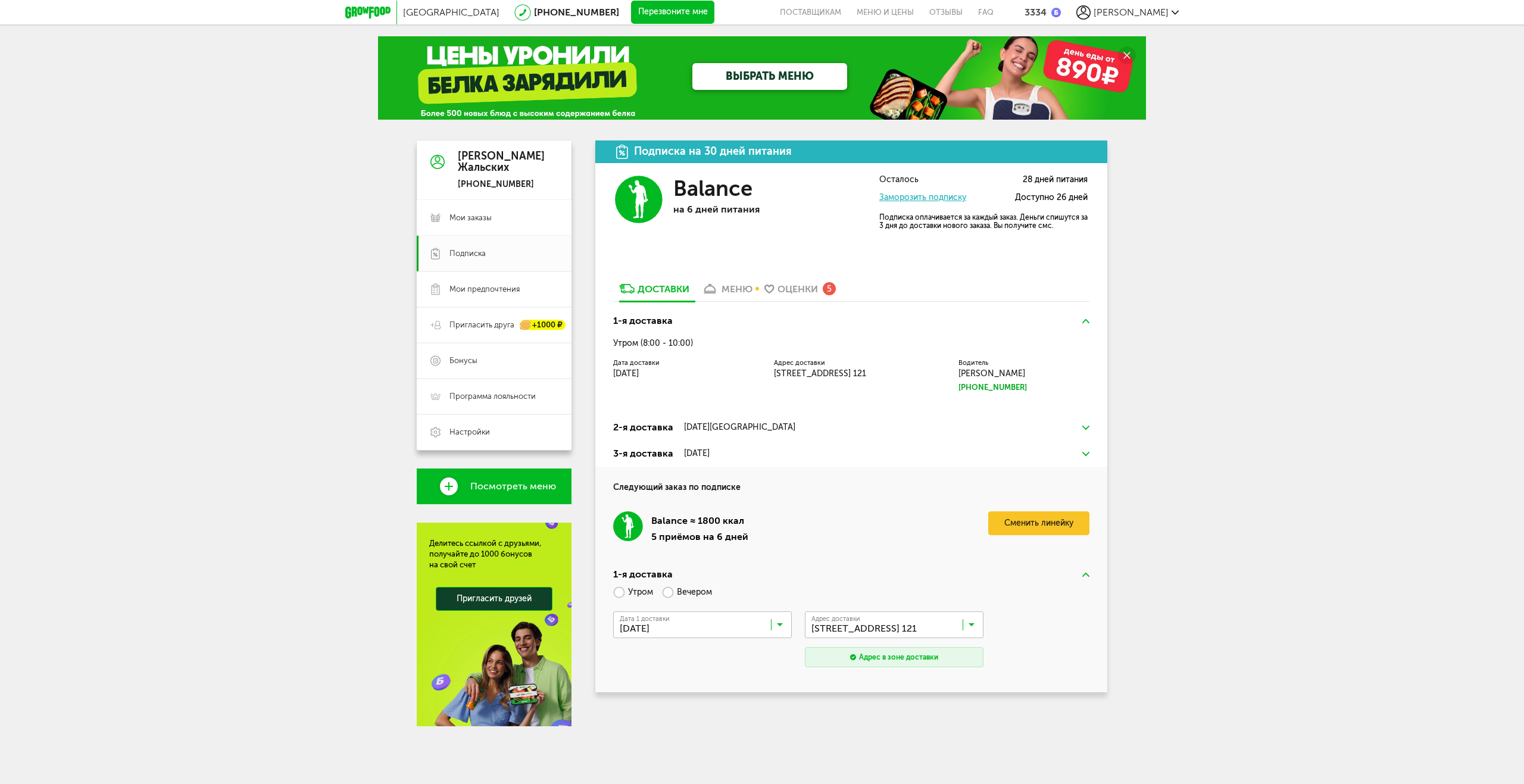
click at [934, 197] on link "Заморозить подписку" at bounding box center [923, 197] width 87 height 10
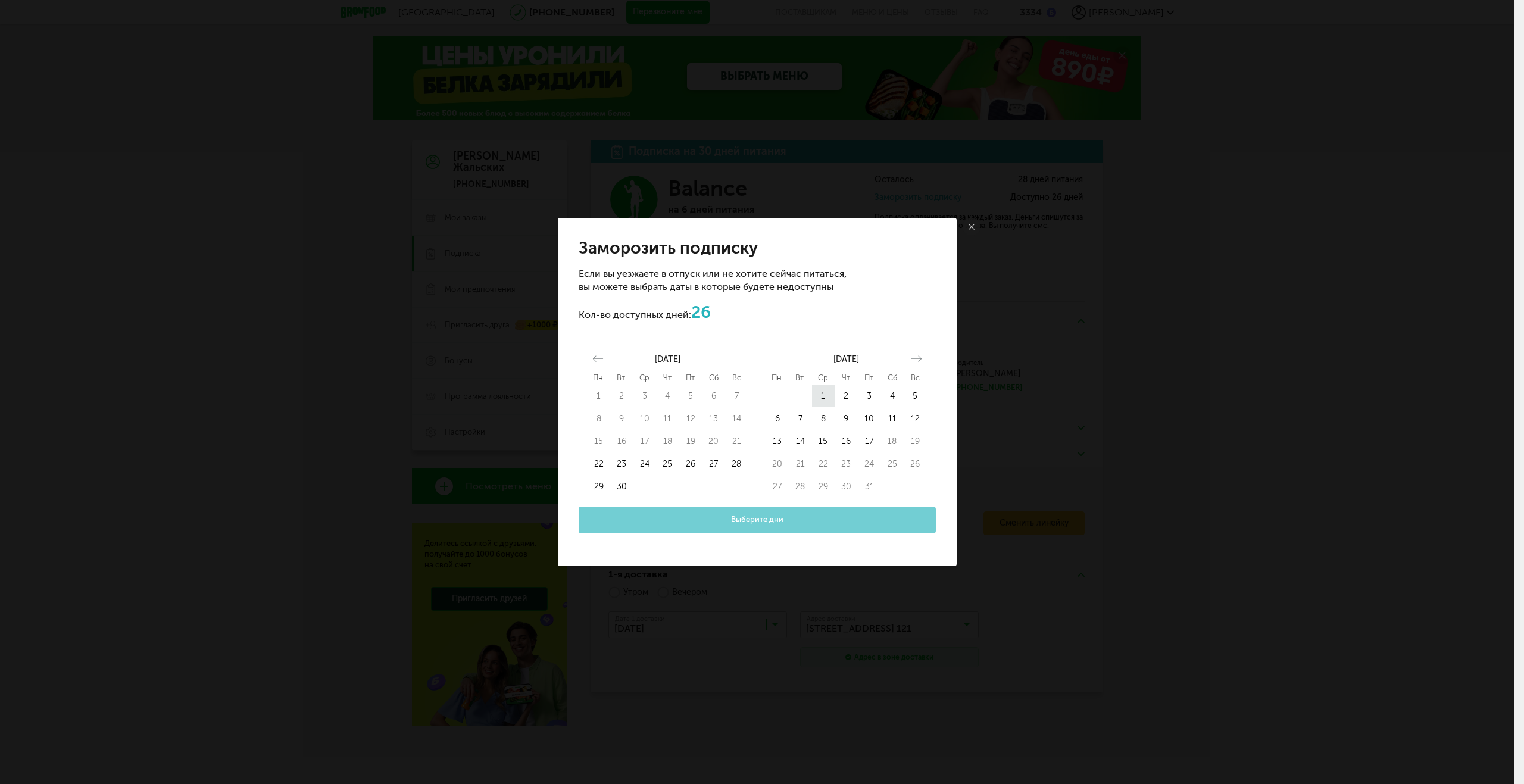
click at [825, 394] on button "1" at bounding box center [824, 396] width 23 height 22
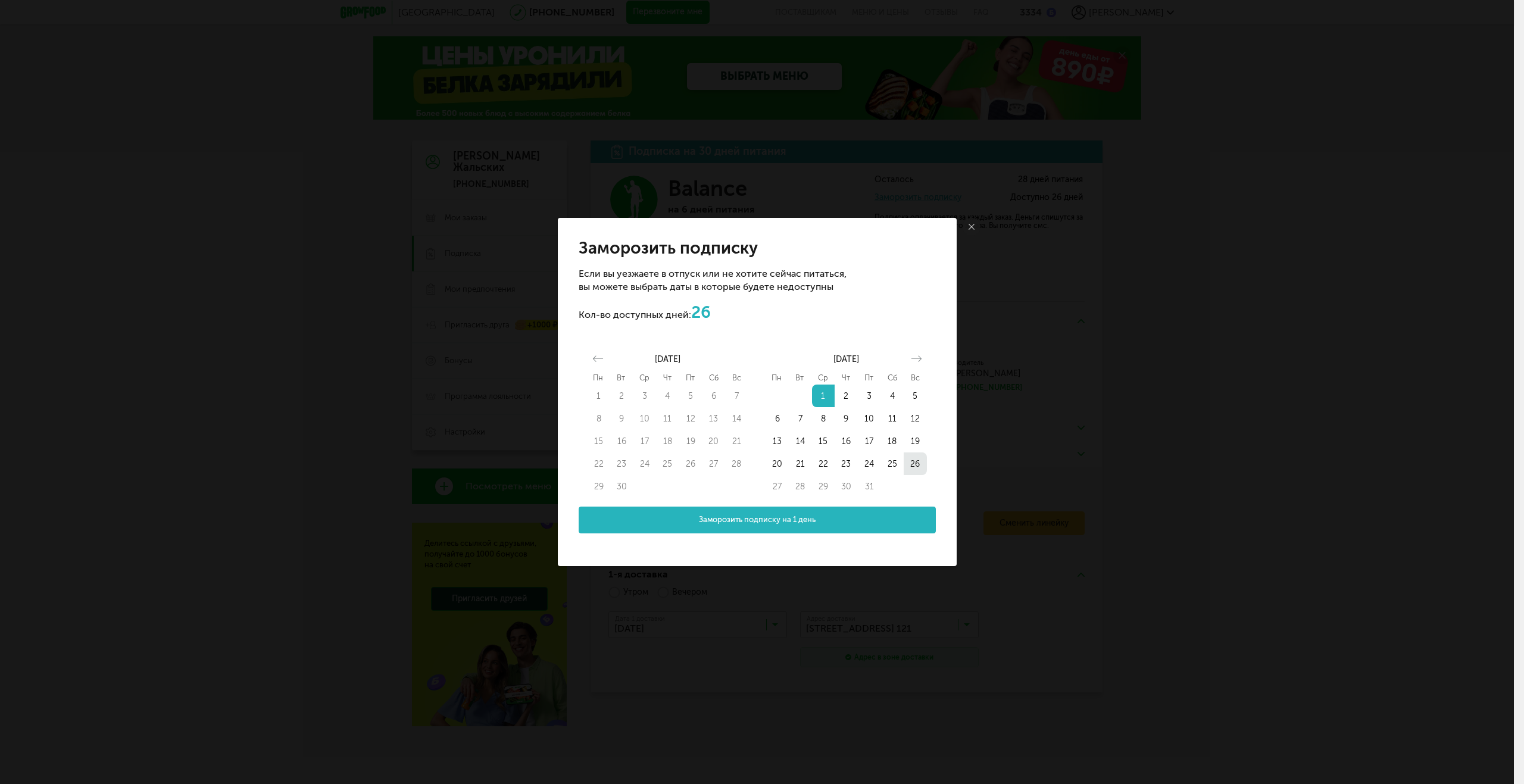
click at [917, 467] on button "26" at bounding box center [915, 463] width 23 height 22
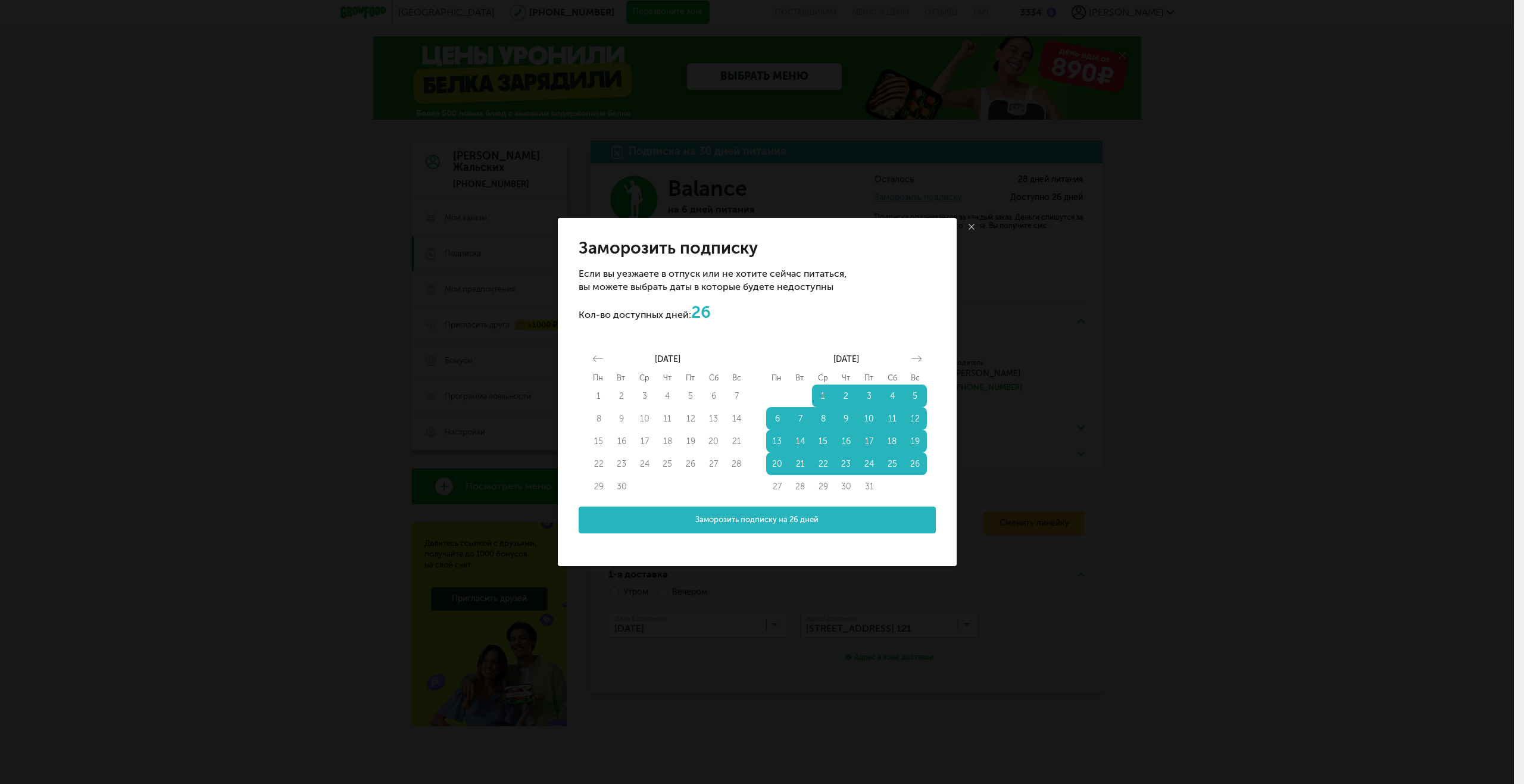
click at [908, 518] on button "Заморозить подписку на 26 дней" at bounding box center [757, 520] width 357 height 27
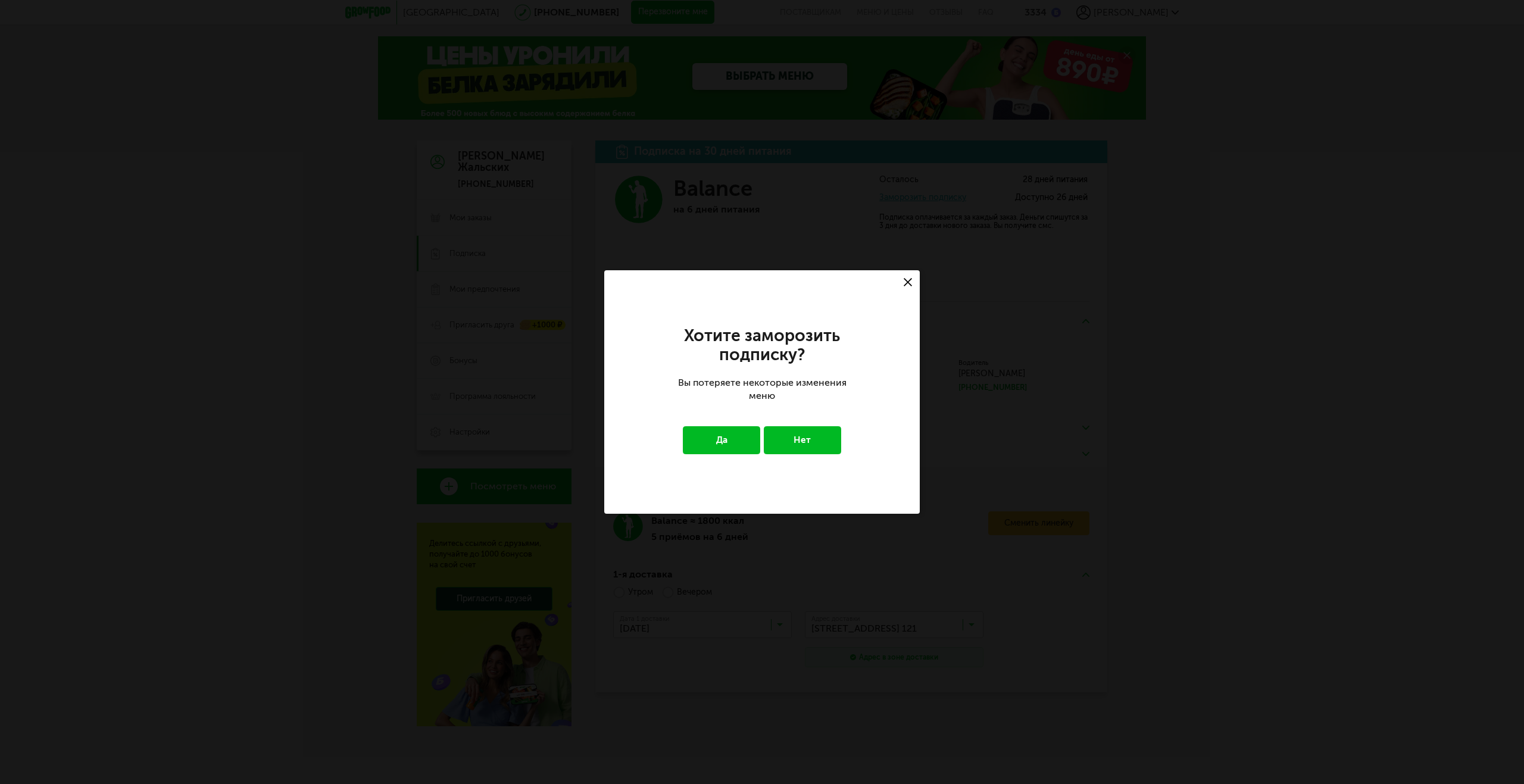
click at [752, 443] on button "Да" at bounding box center [722, 440] width 78 height 28
